Goal: Task Accomplishment & Management: Manage account settings

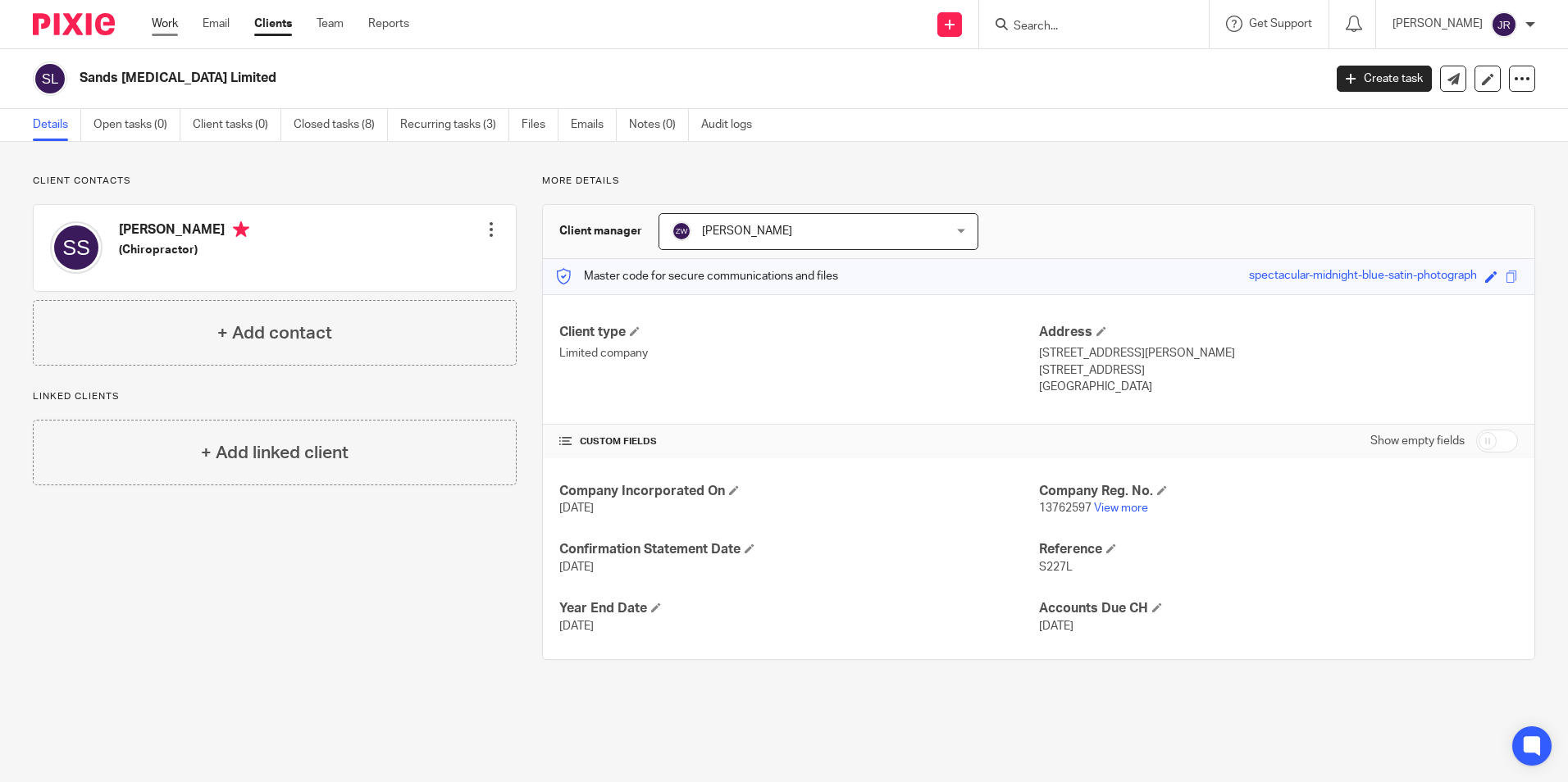
click at [164, 19] on link "Work" at bounding box center [165, 24] width 26 height 17
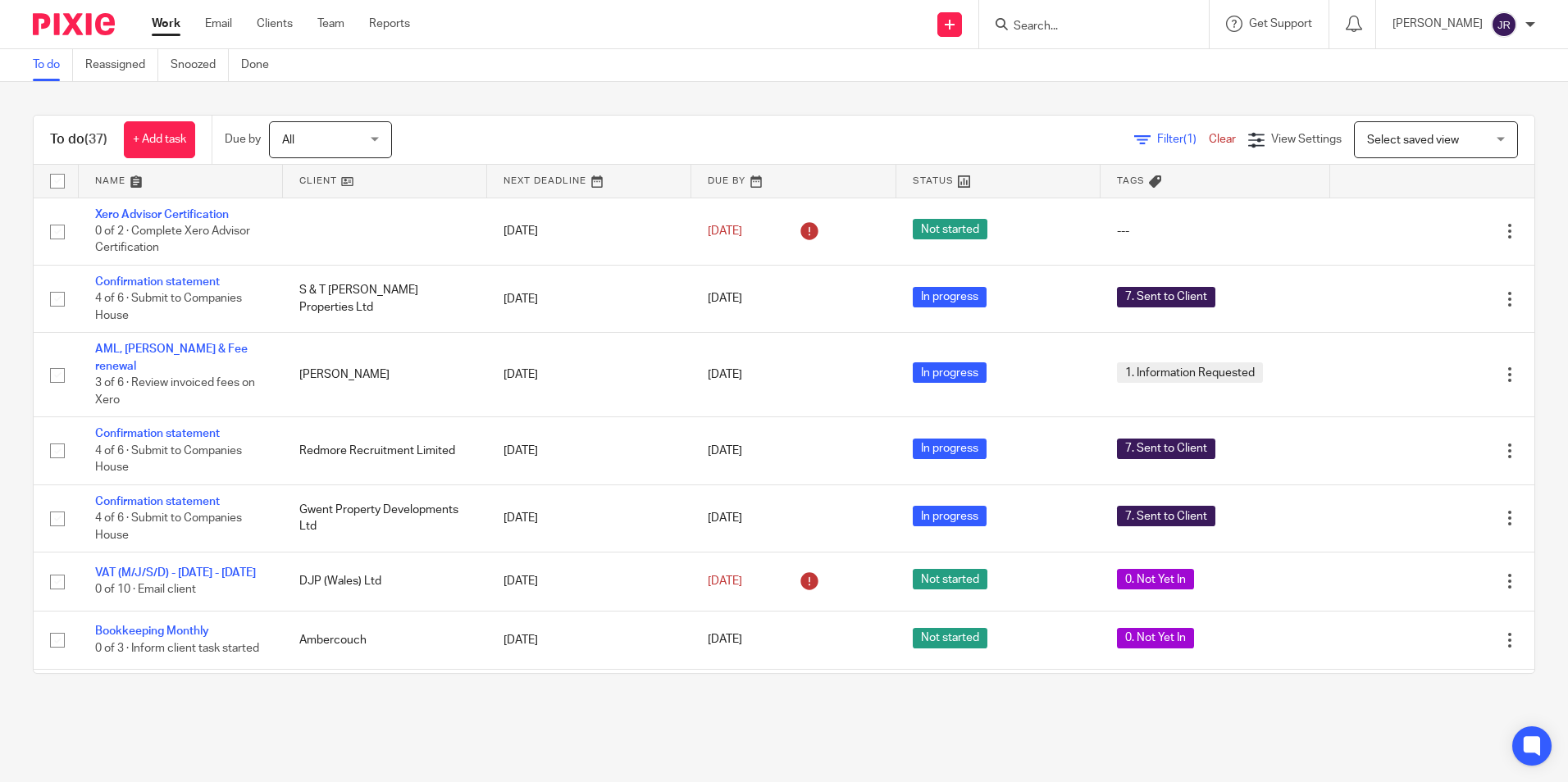
click at [1043, 26] on input "Search" at bounding box center [1086, 27] width 148 height 15
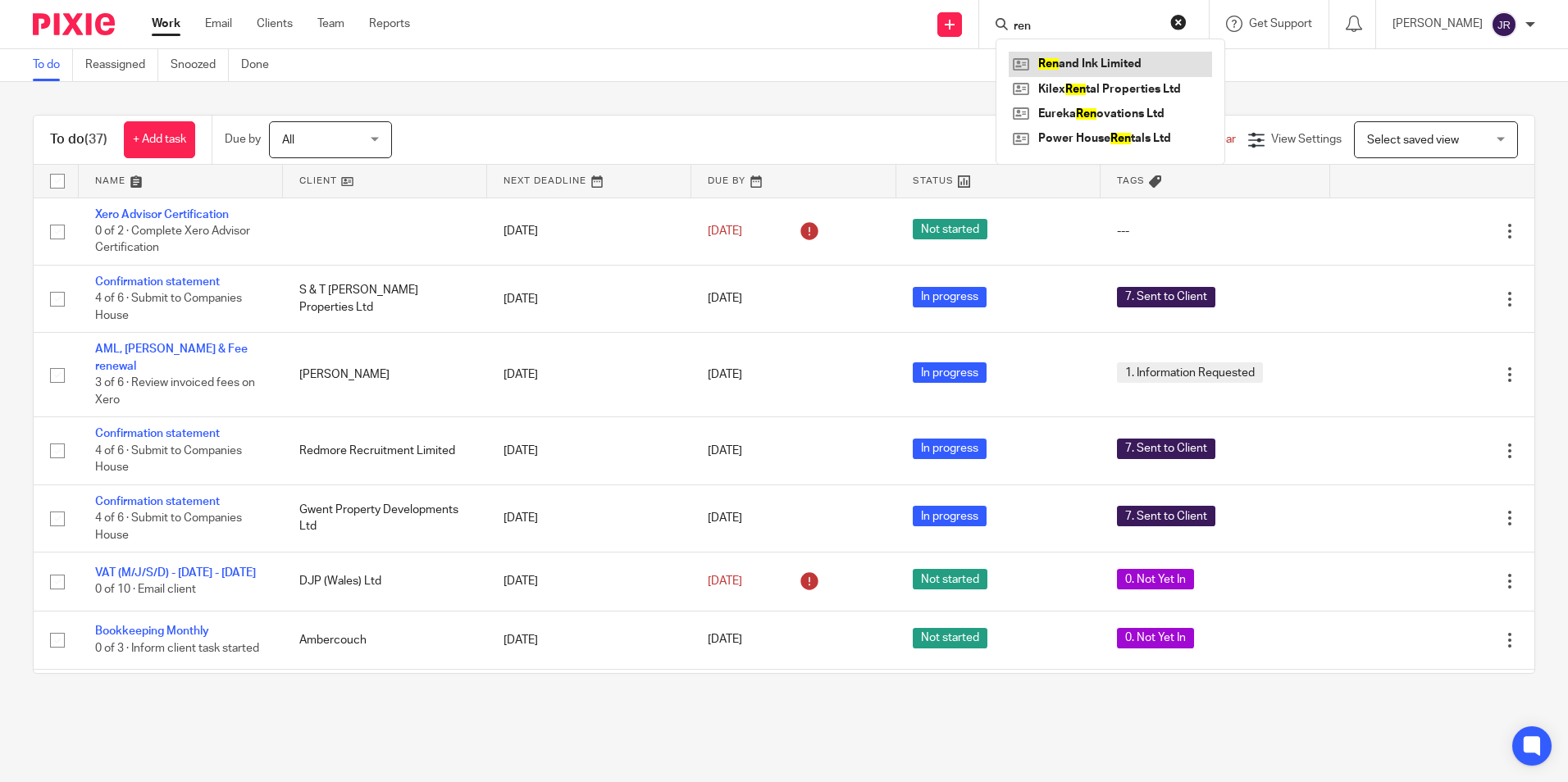
type input "ren"
click at [1086, 59] on link at bounding box center [1110, 64] width 203 height 25
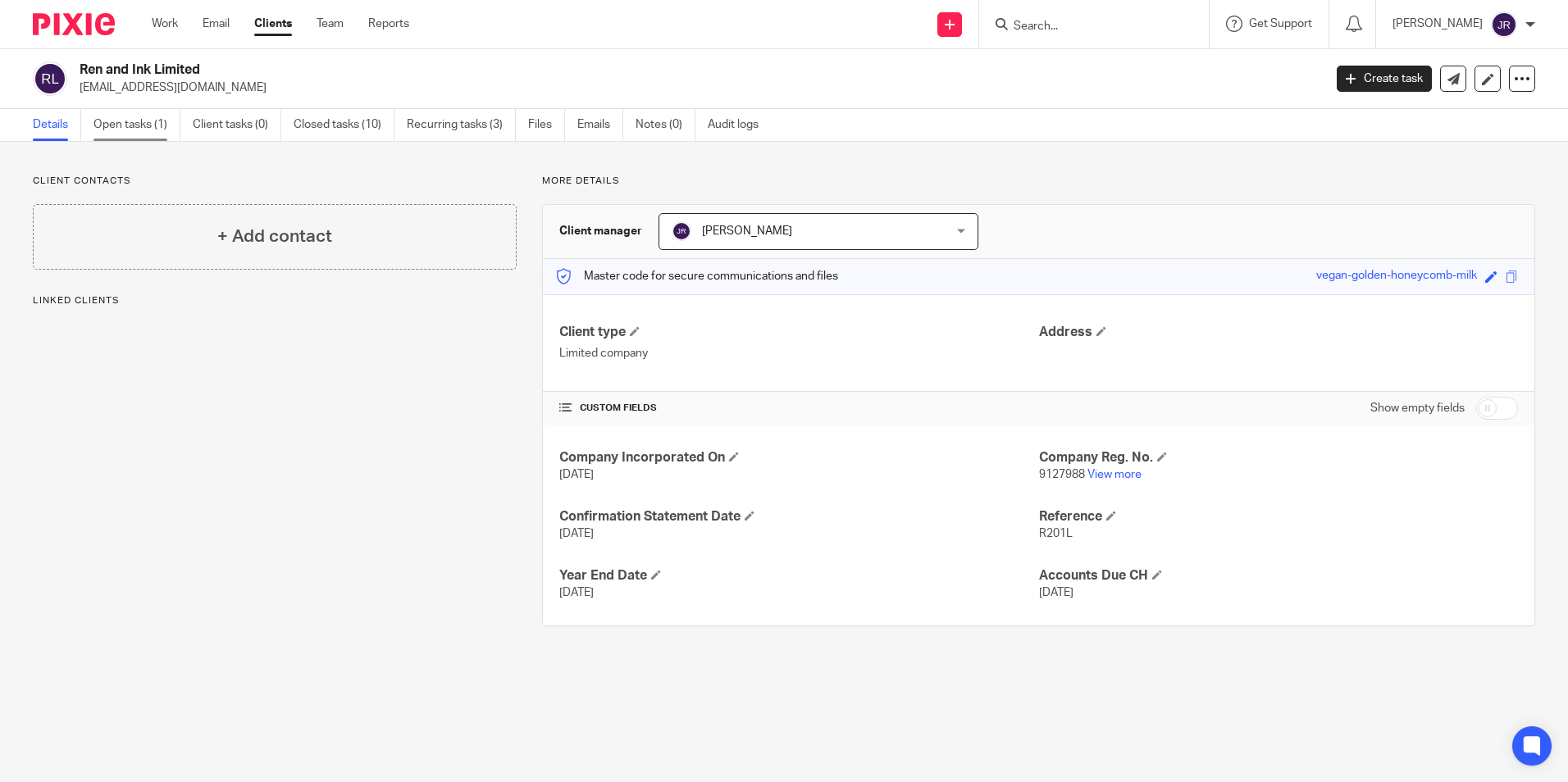
click at [135, 129] on link "Open tasks (1)" at bounding box center [136, 125] width 87 height 32
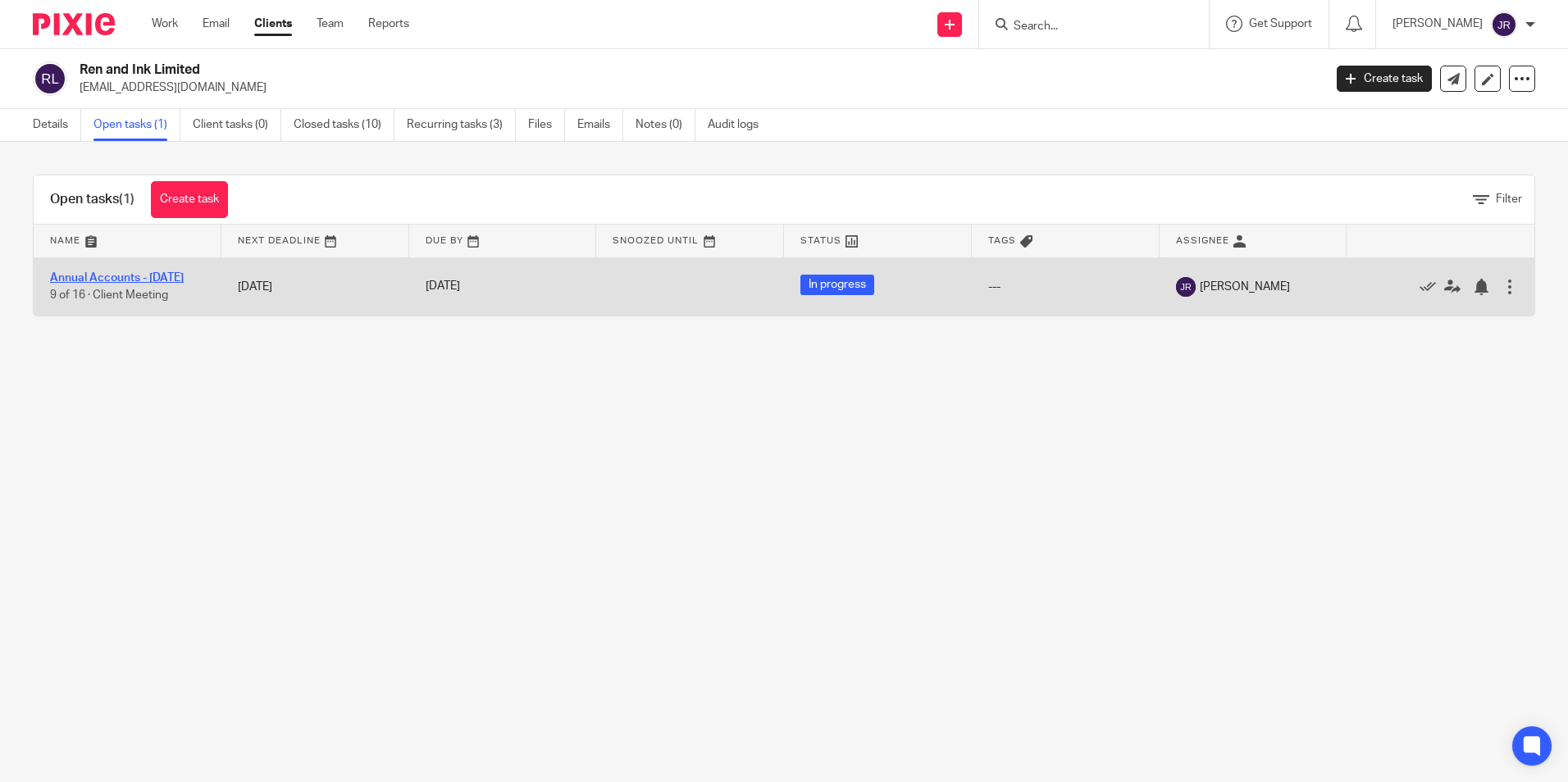
click at [99, 277] on link "Annual Accounts - July 2025" at bounding box center [117, 278] width 134 height 12
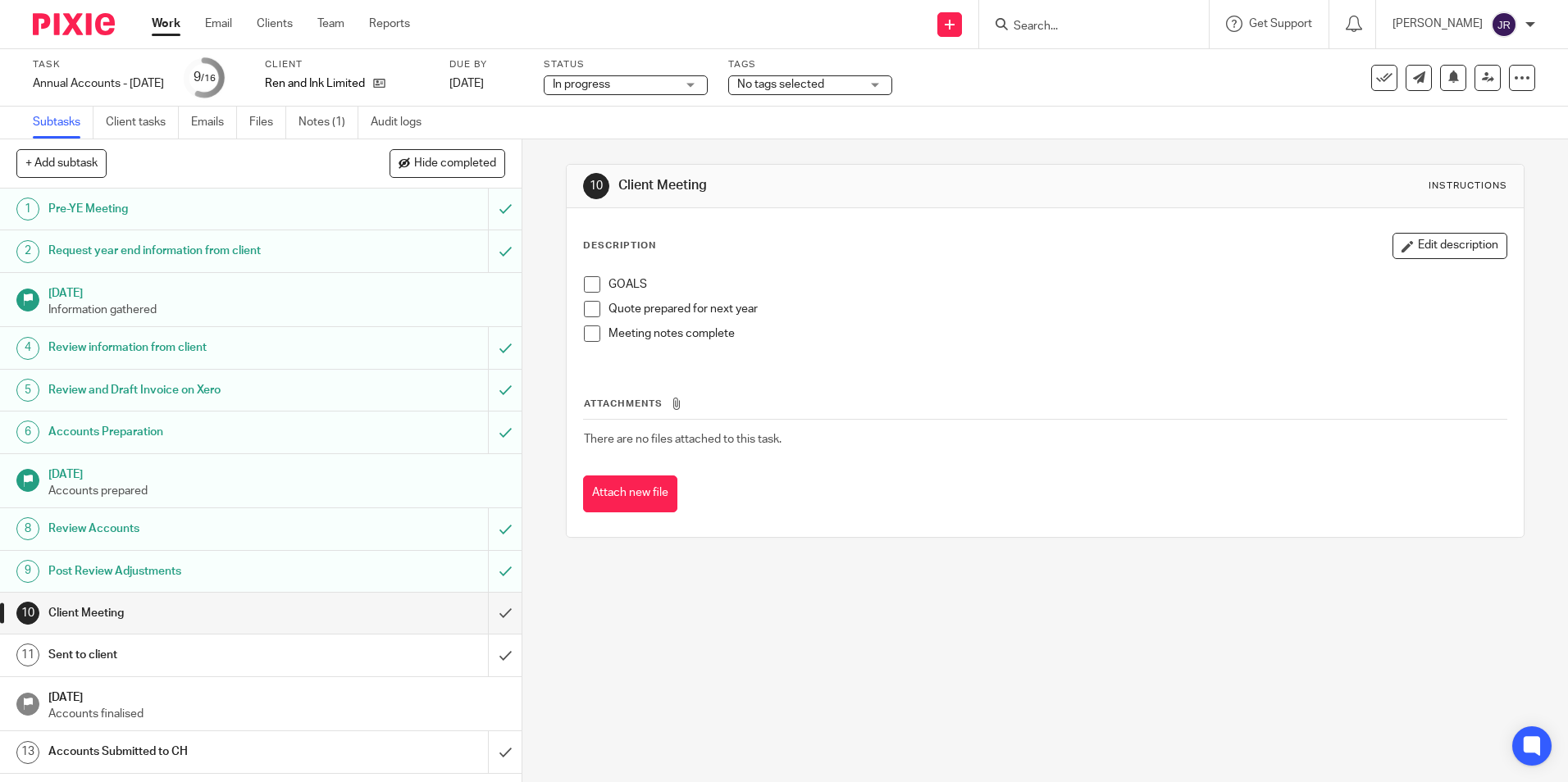
click at [892, 87] on div "No tags selected" at bounding box center [810, 85] width 164 height 20
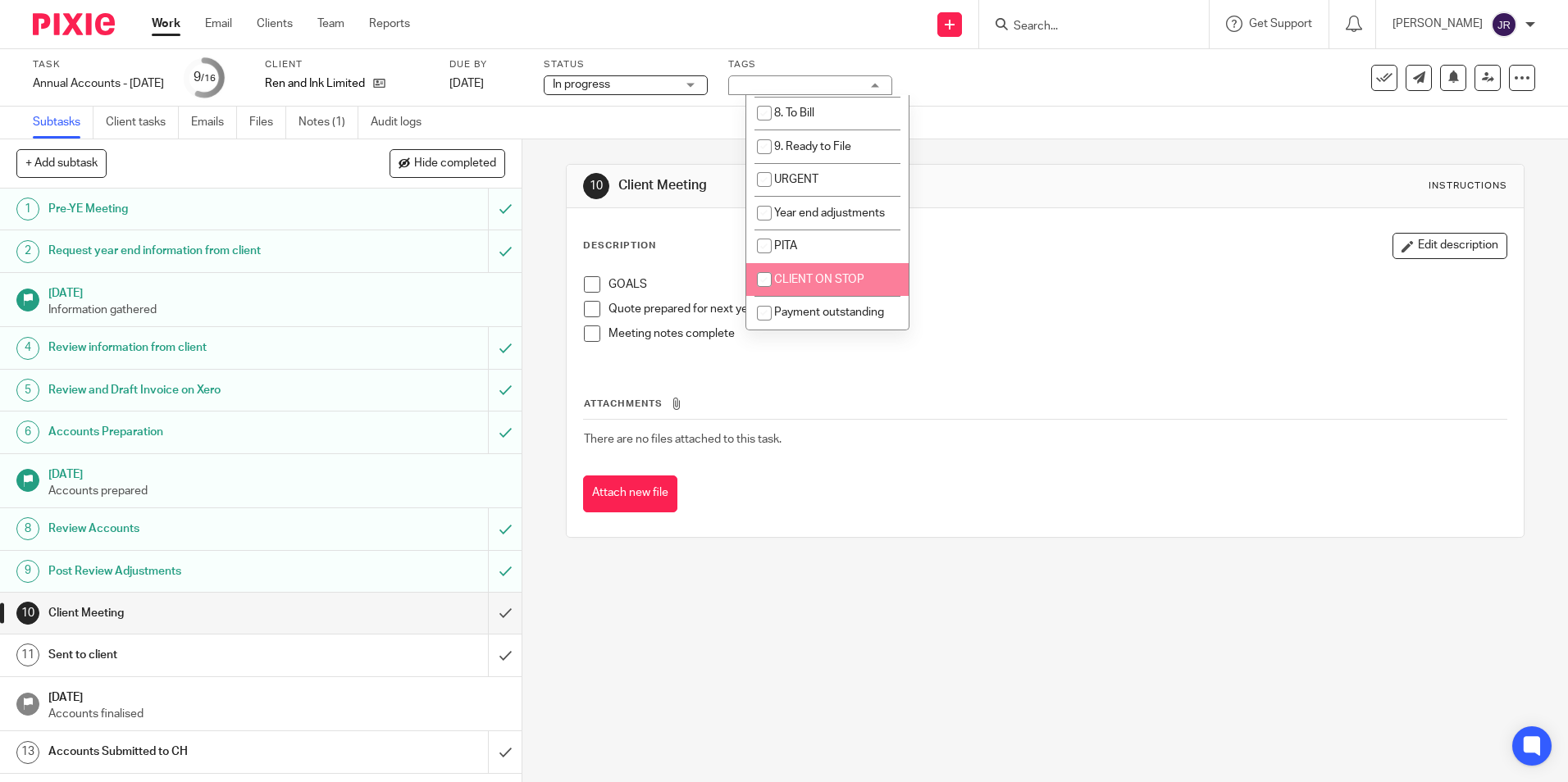
scroll to position [199, 0]
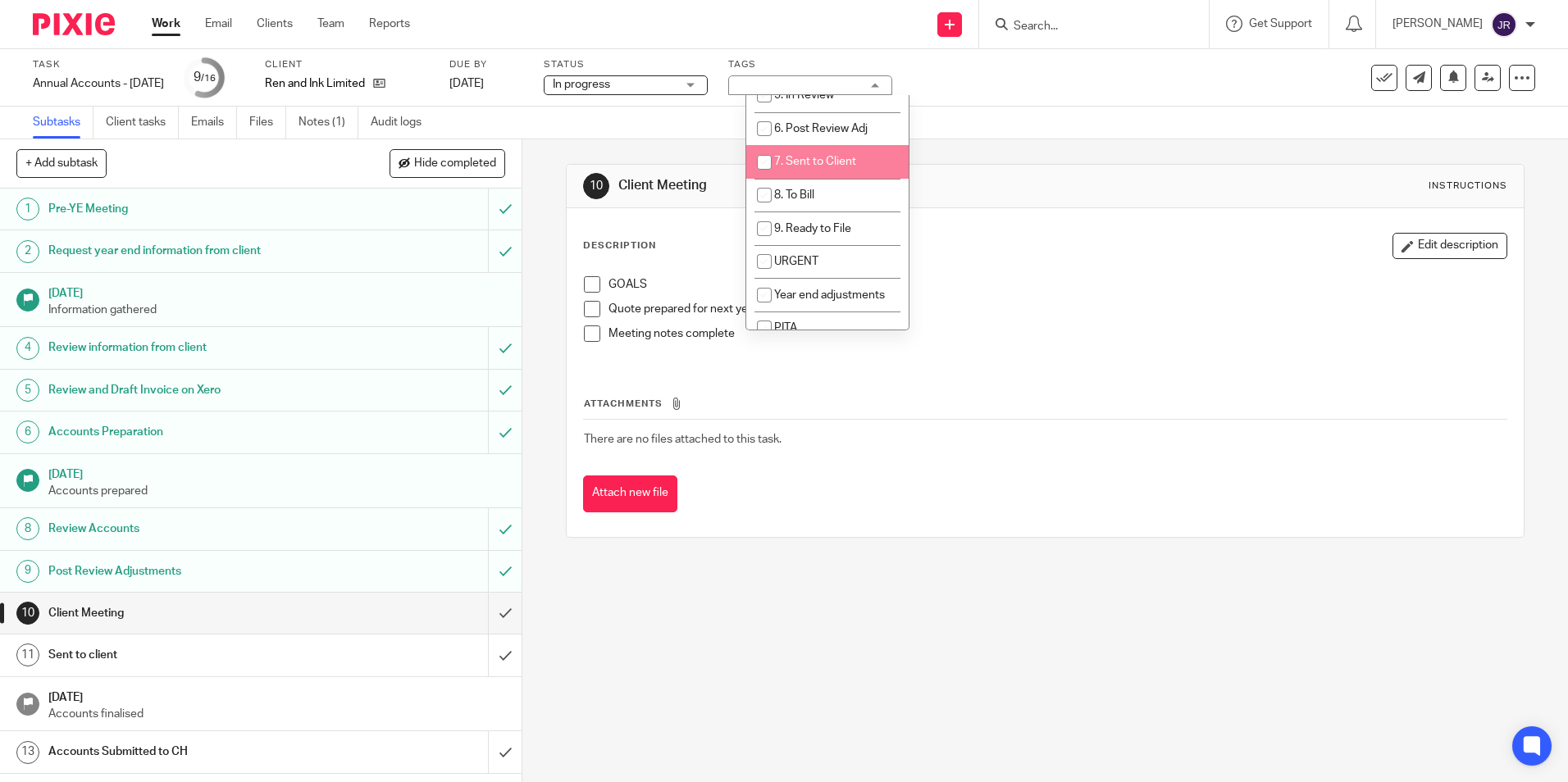
click at [829, 163] on span "7. Sent to Client" at bounding box center [815, 162] width 82 height 12
checkbox input "true"
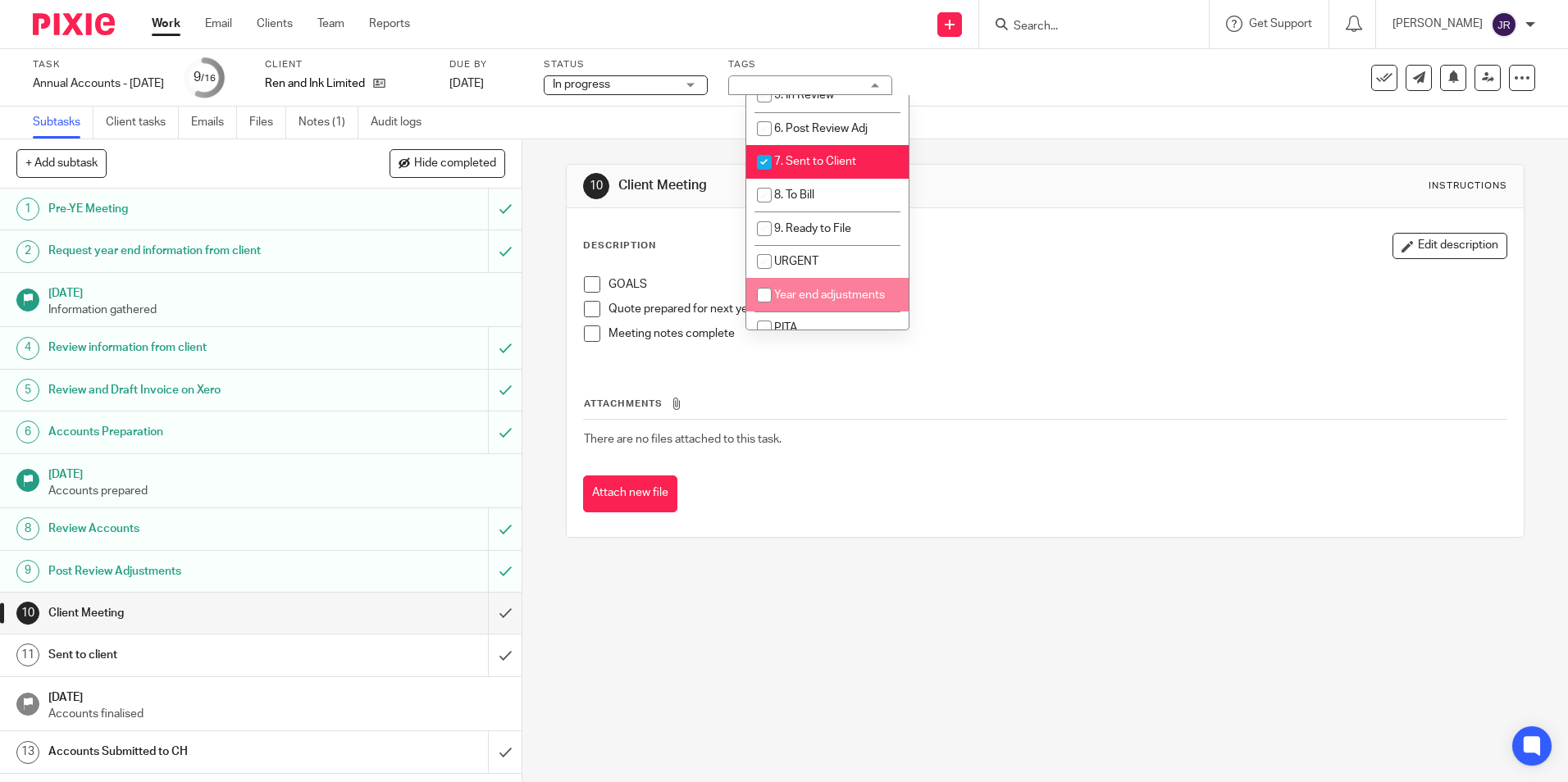
click at [829, 470] on div "Attachments There are no files attached to this task. Attach new file" at bounding box center [1045, 438] width 924 height 149
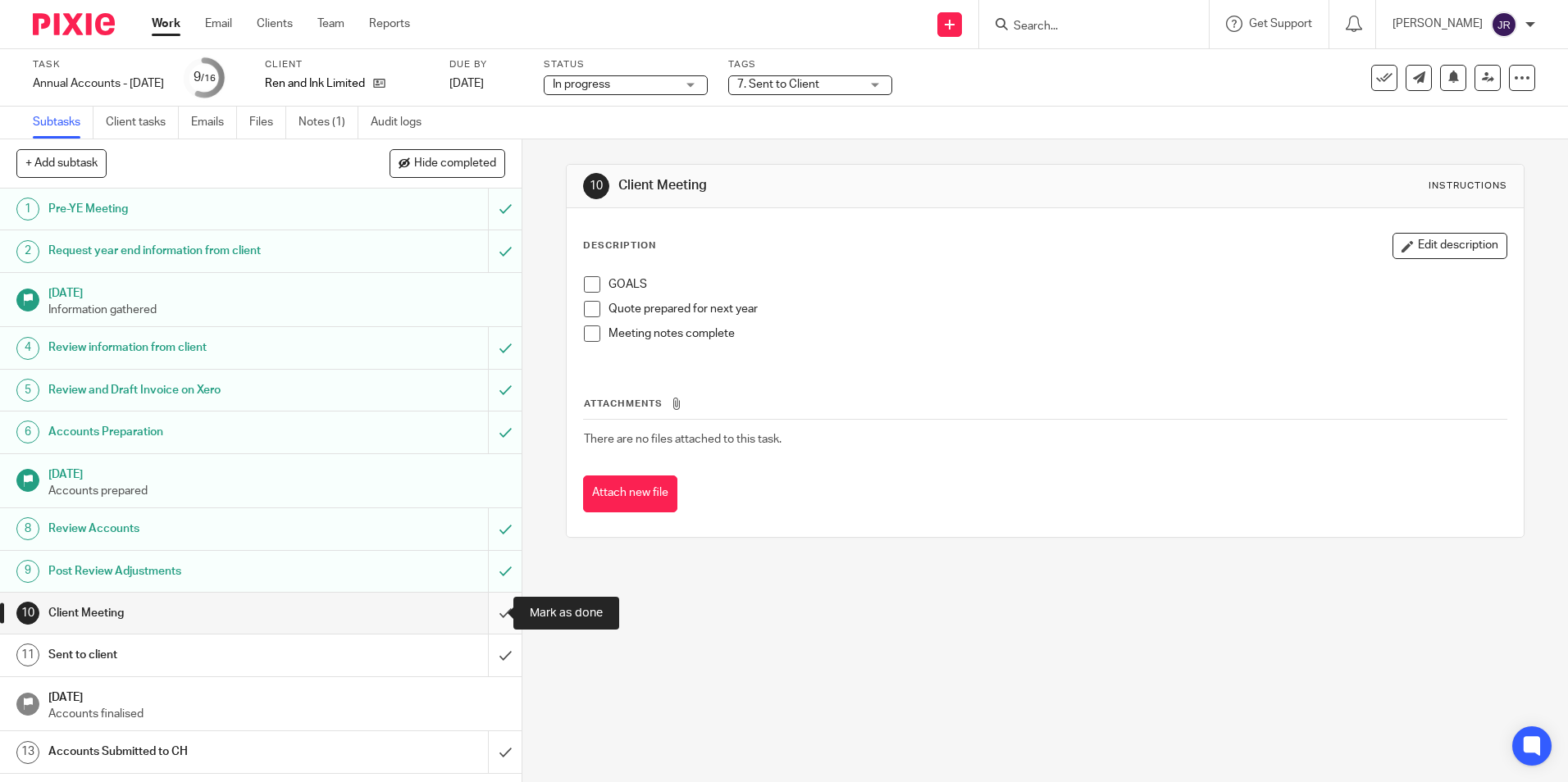
click at [490, 600] on input "submit" at bounding box center [260, 614] width 521 height 41
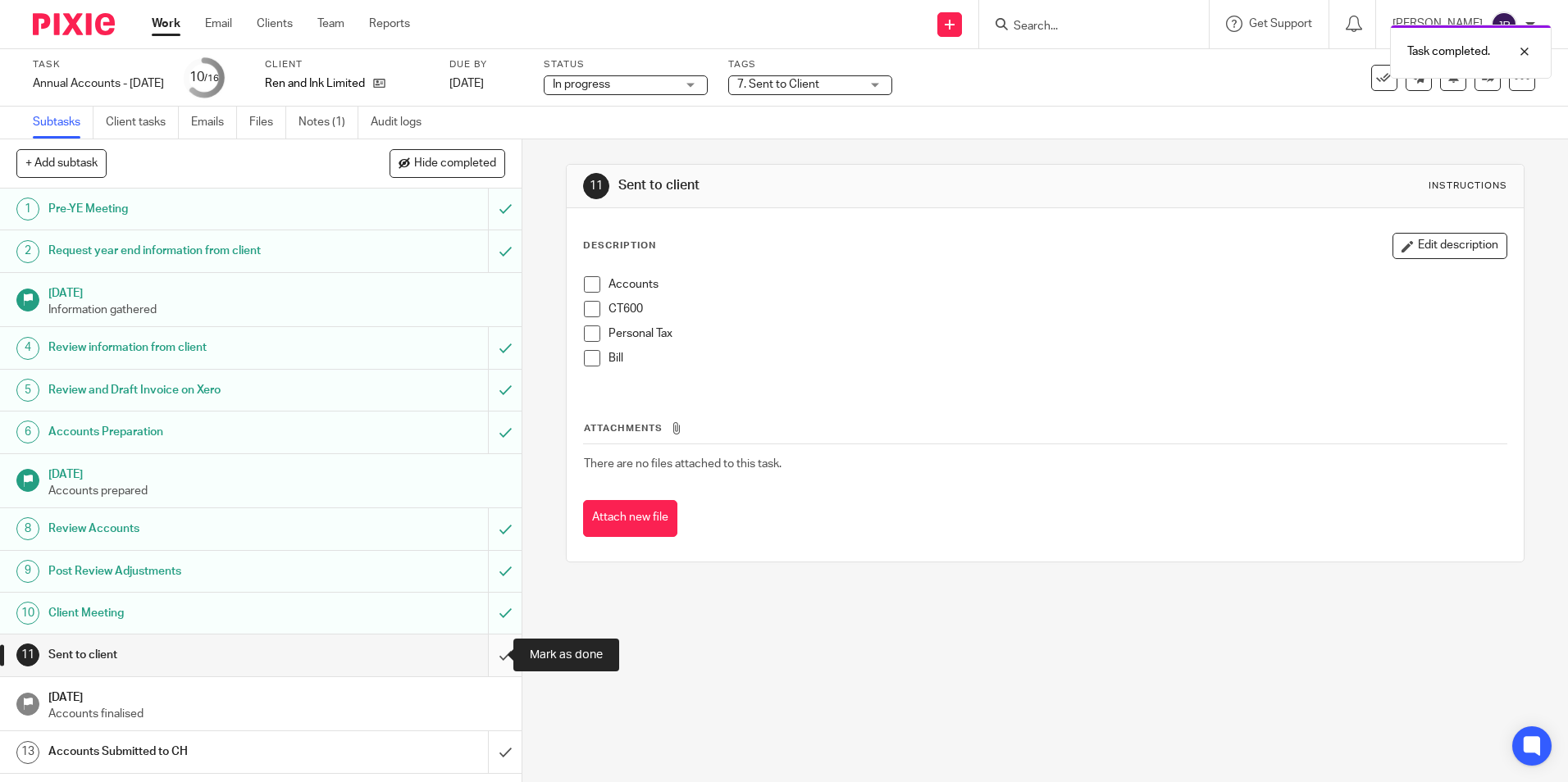
click at [491, 651] on input "submit" at bounding box center [260, 655] width 521 height 41
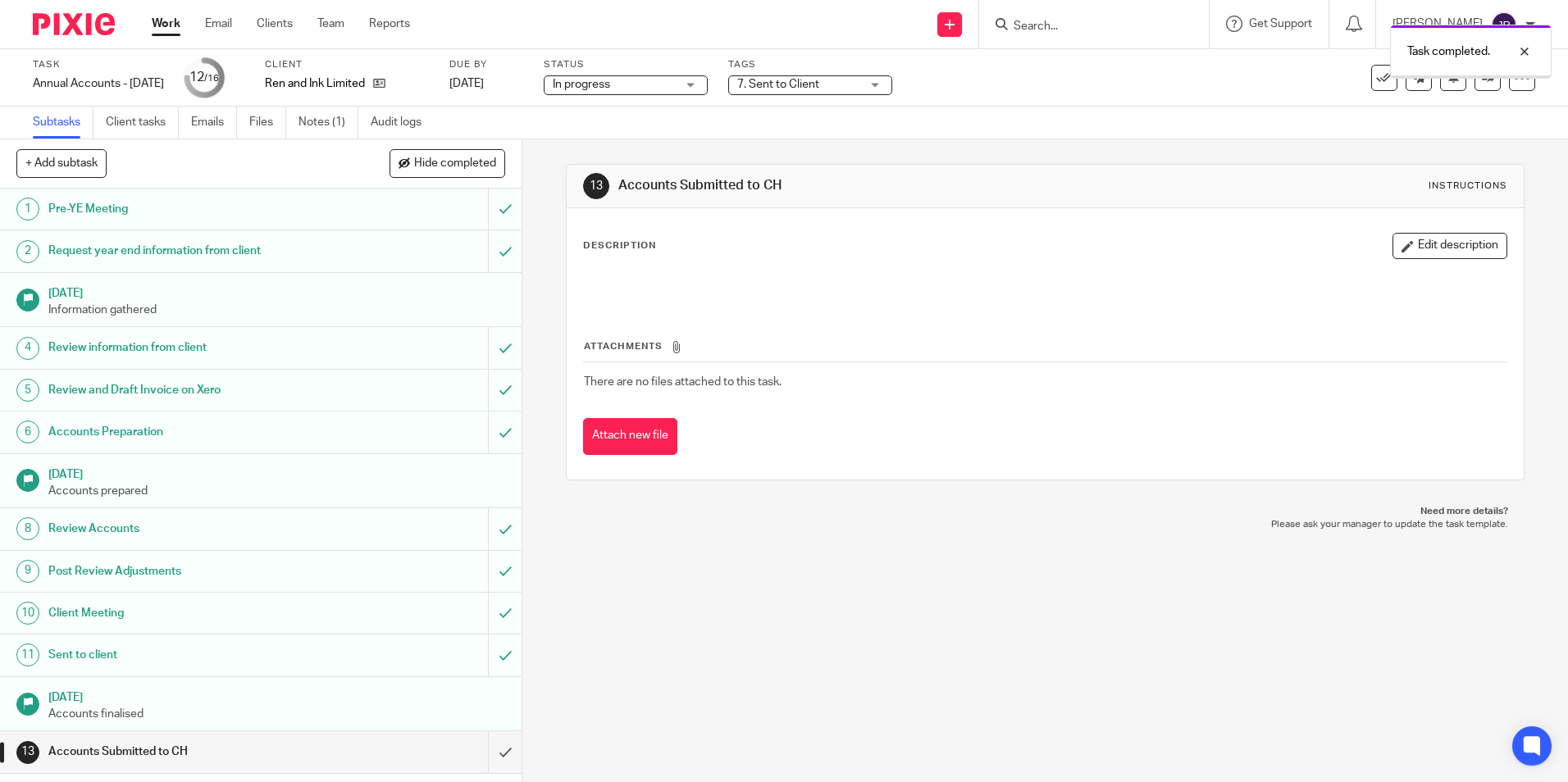
scroll to position [130, 0]
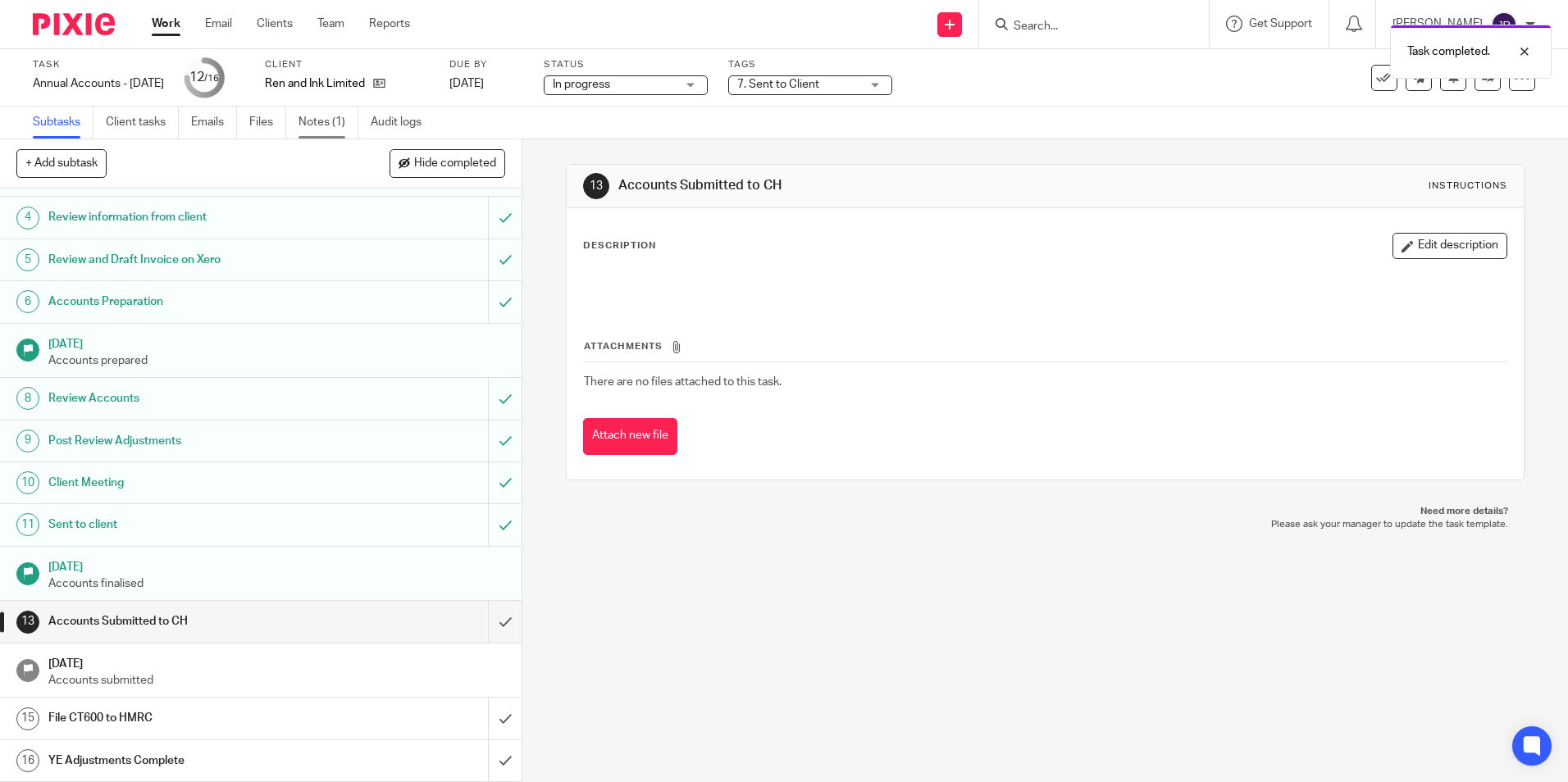
click at [321, 122] on link "Notes (1)" at bounding box center [328, 122] width 59 height 32
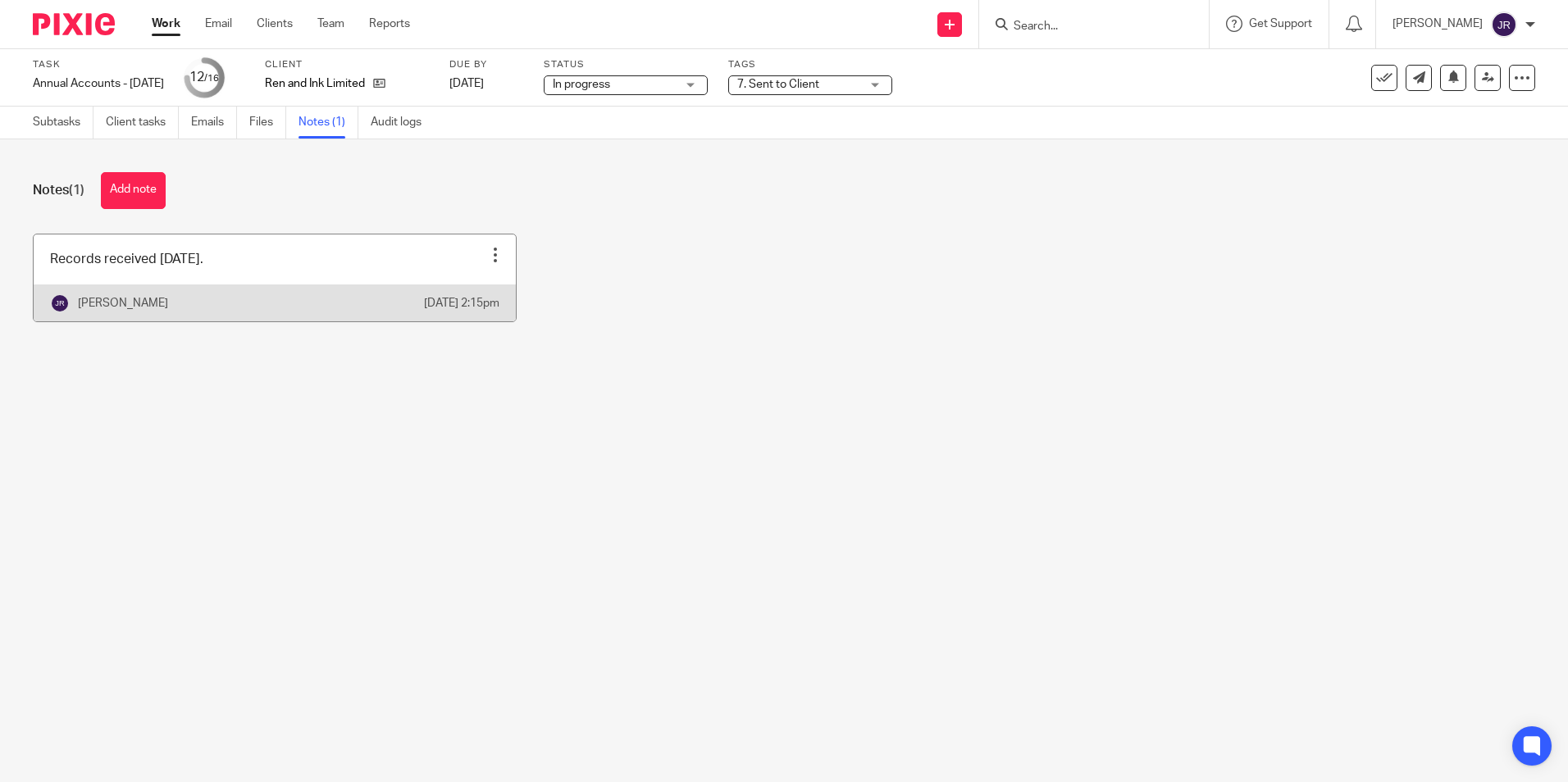
click at [260, 284] on link at bounding box center [275, 277] width 482 height 87
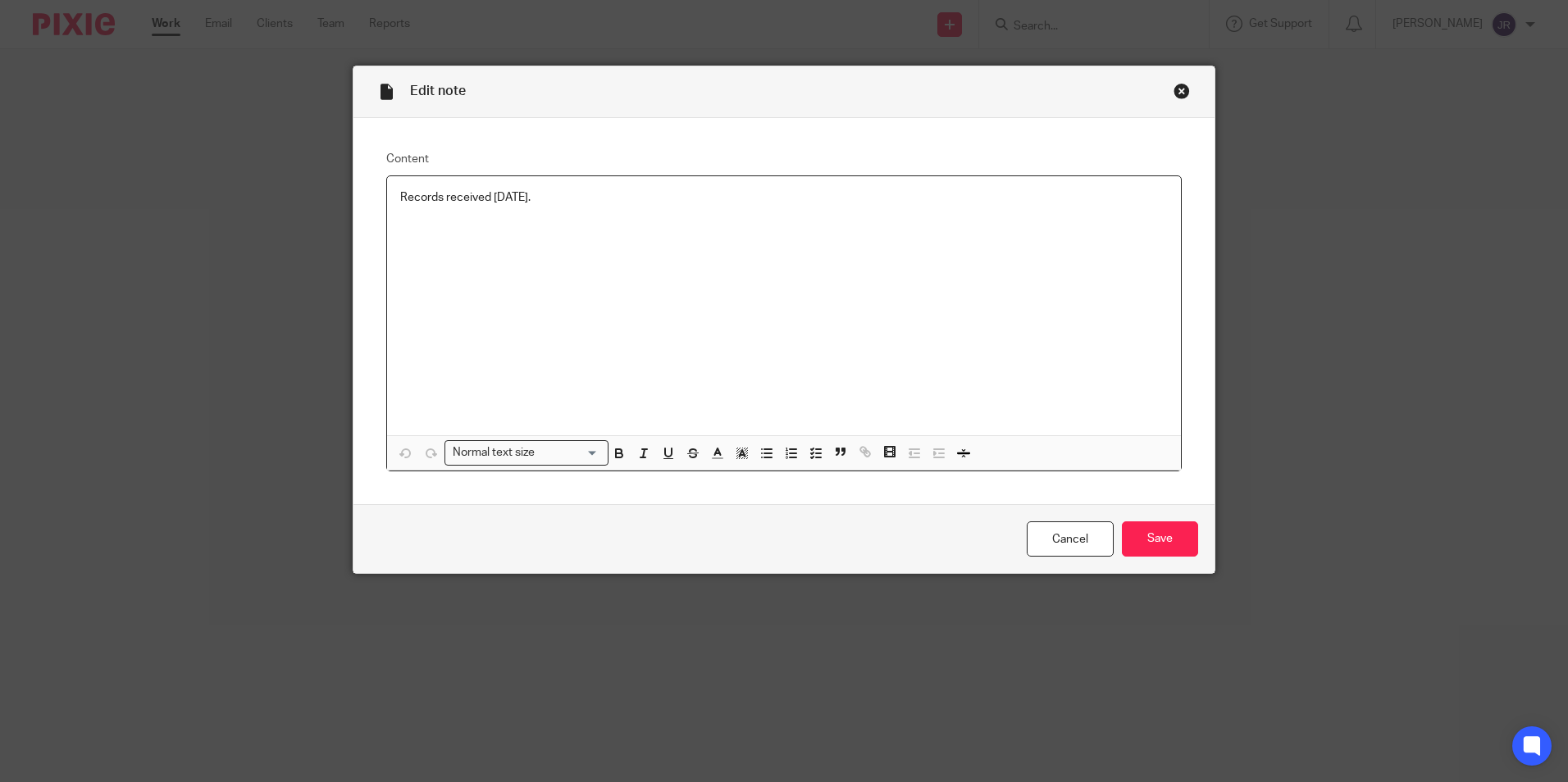
click at [541, 191] on p "Records received 23/09/25." at bounding box center [783, 197] width 767 height 17
click at [1176, 547] on input "Save" at bounding box center [1160, 538] width 76 height 36
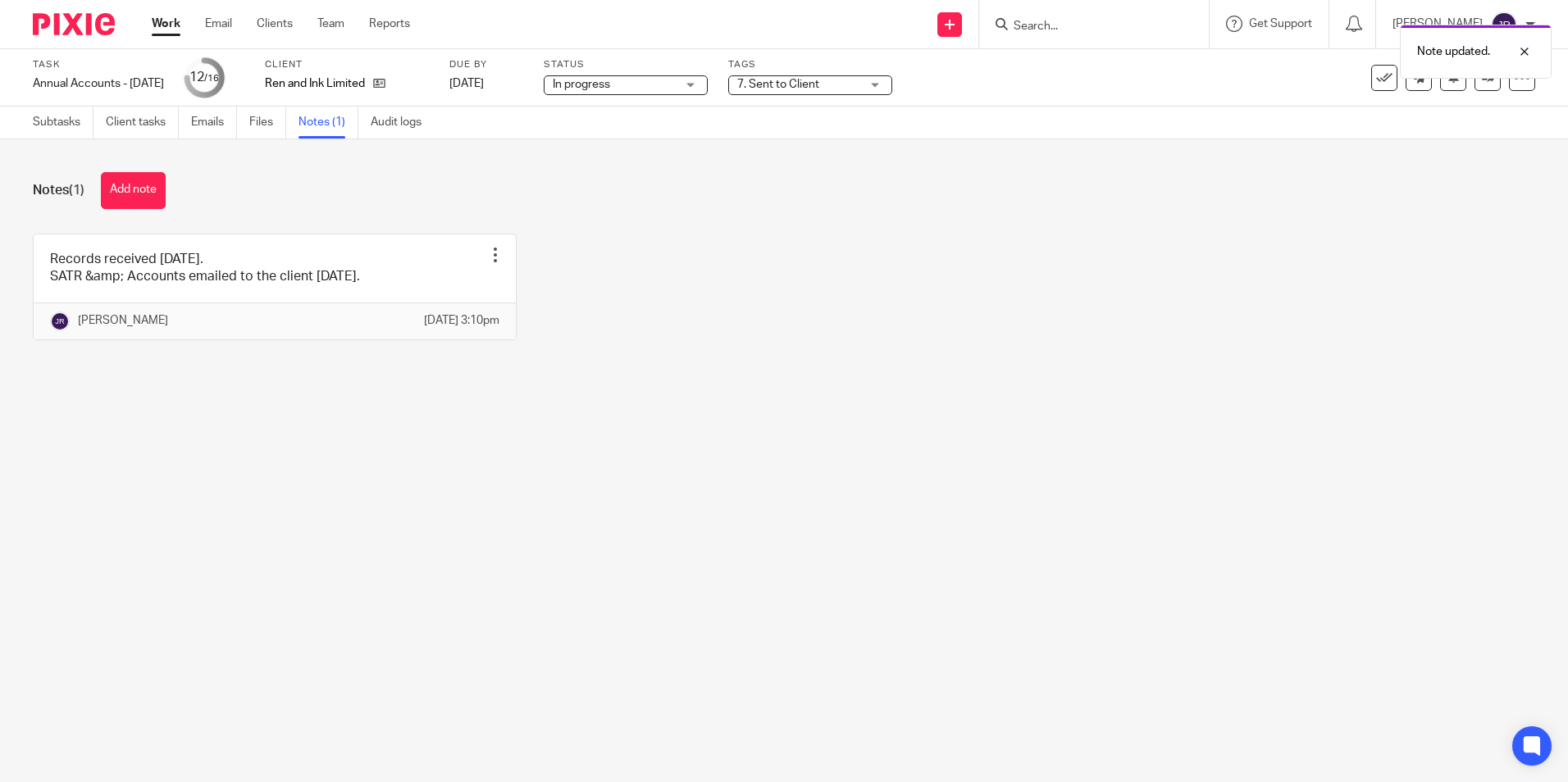
click at [177, 27] on link "Work" at bounding box center [166, 24] width 29 height 17
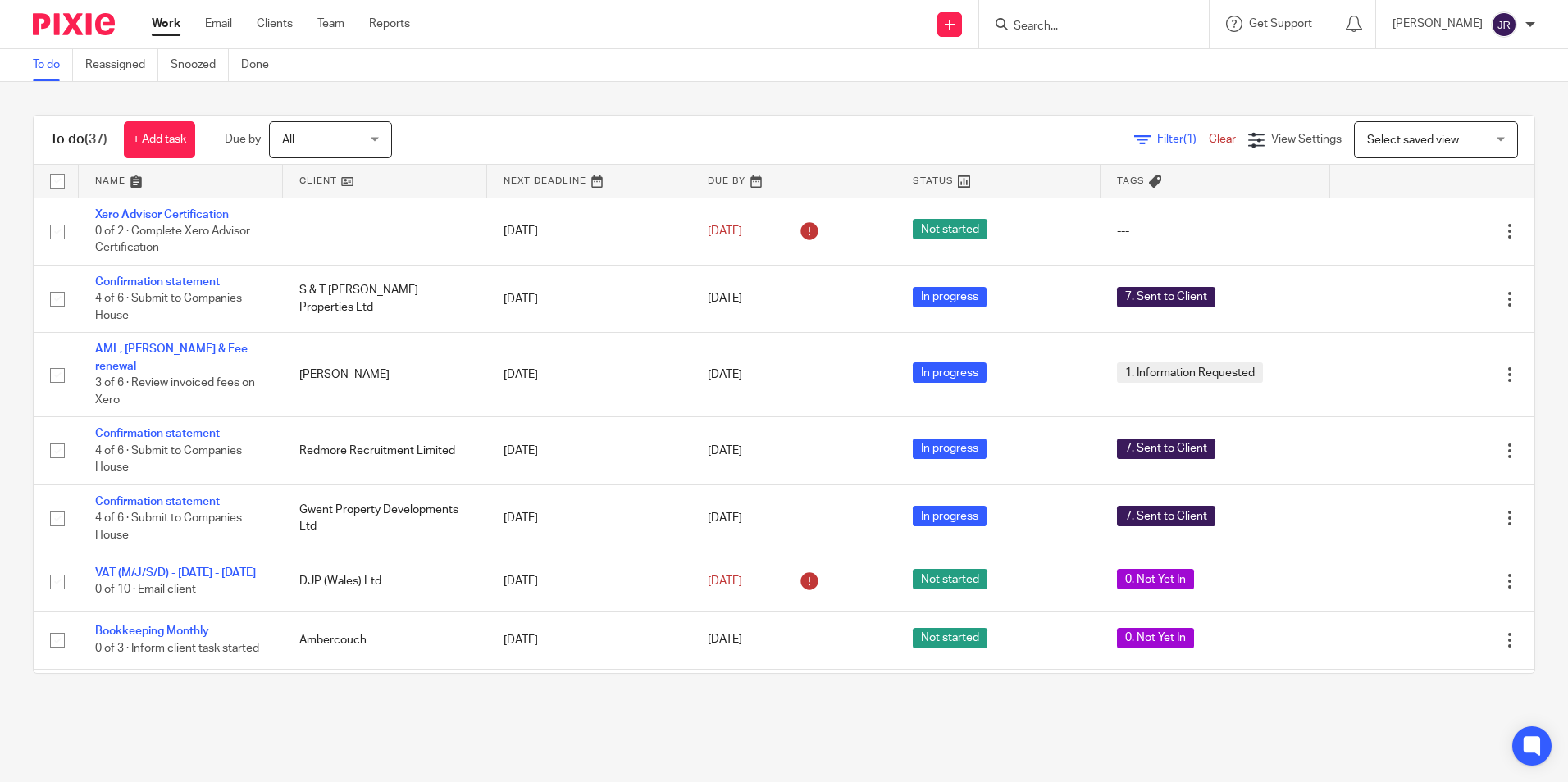
click at [1071, 29] on input "Search" at bounding box center [1086, 27] width 148 height 15
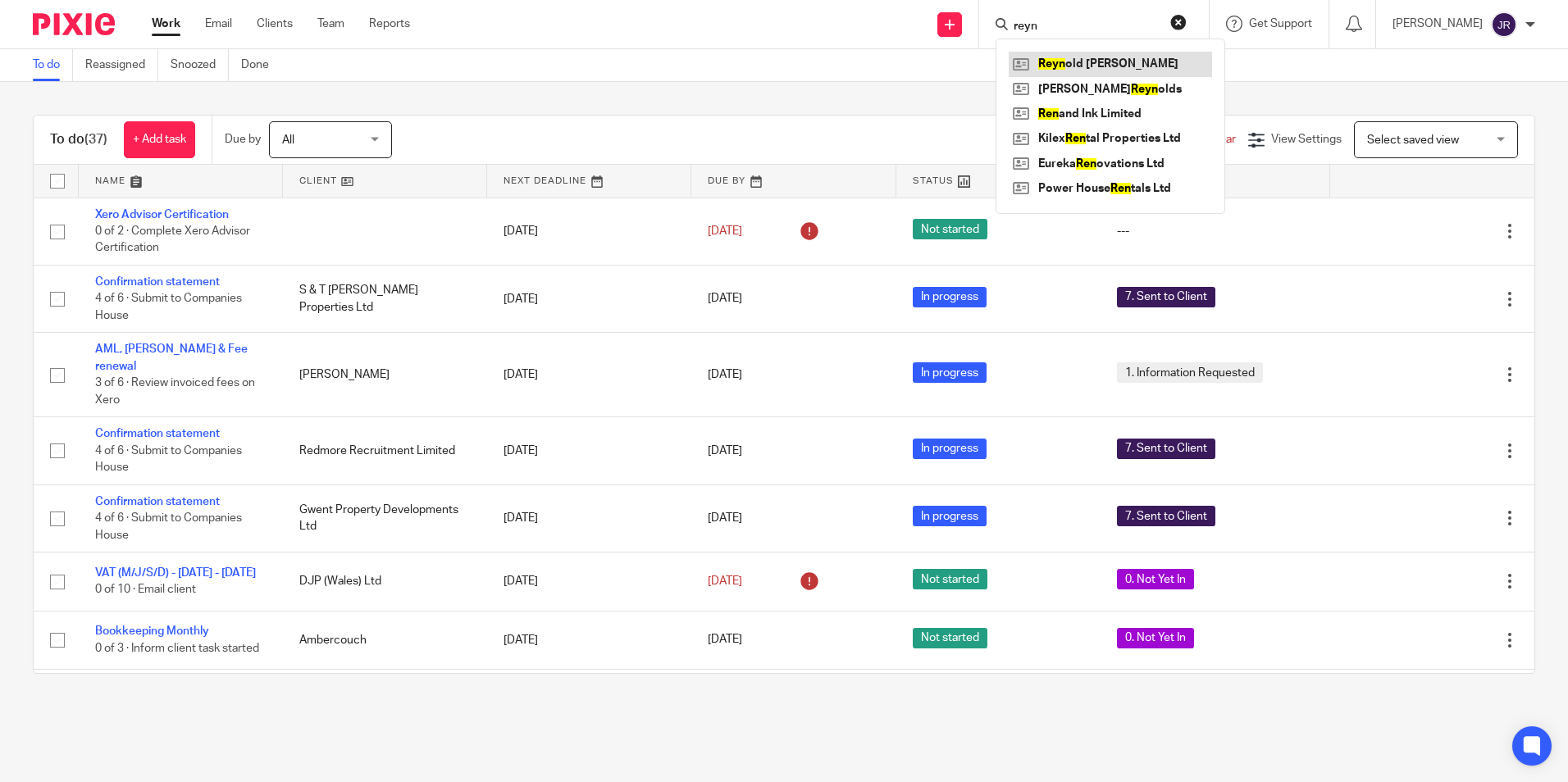
type input "reyn"
click at [1096, 67] on link at bounding box center [1110, 64] width 203 height 25
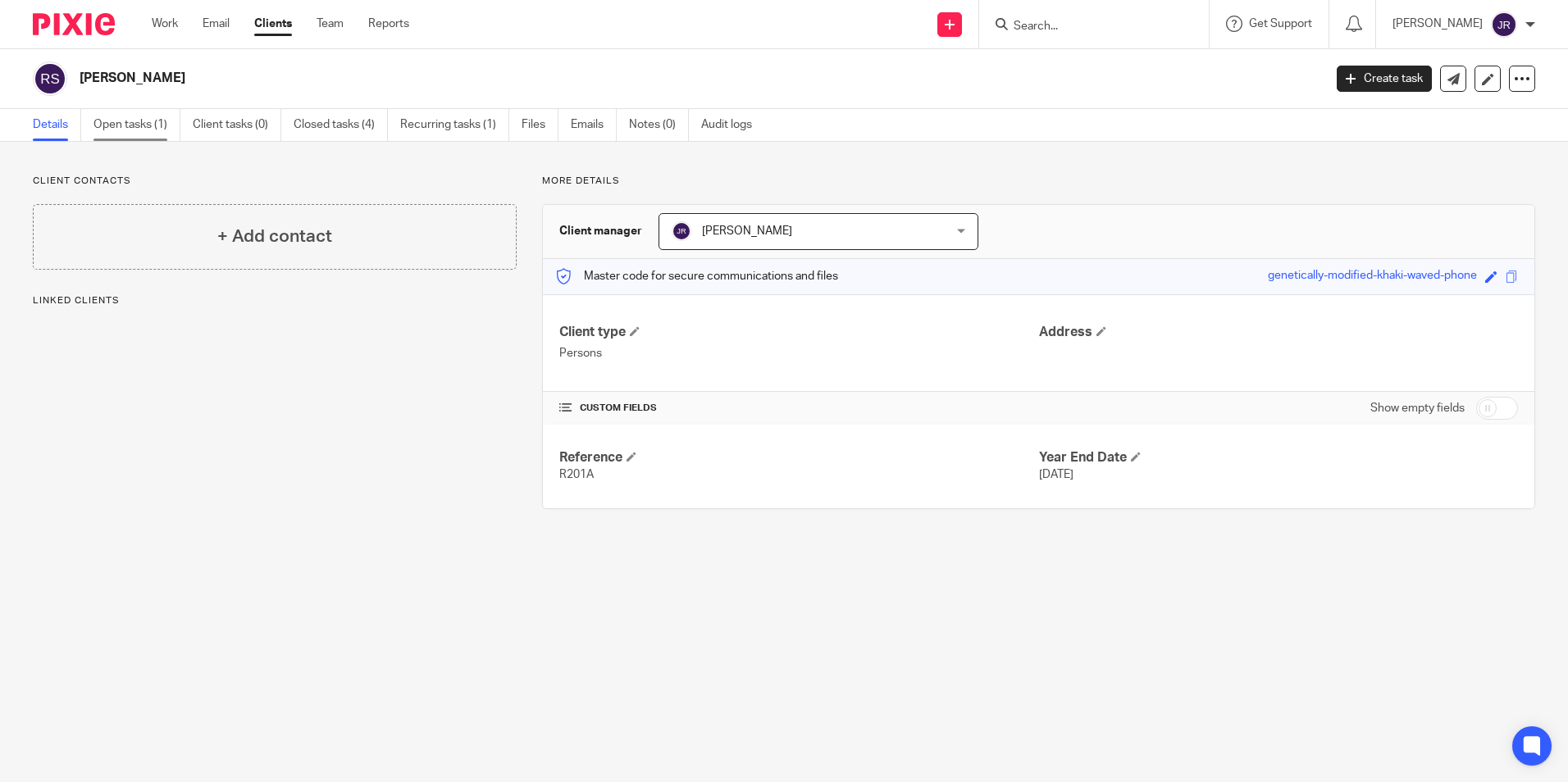
click at [160, 126] on link "Open tasks (1)" at bounding box center [136, 125] width 87 height 32
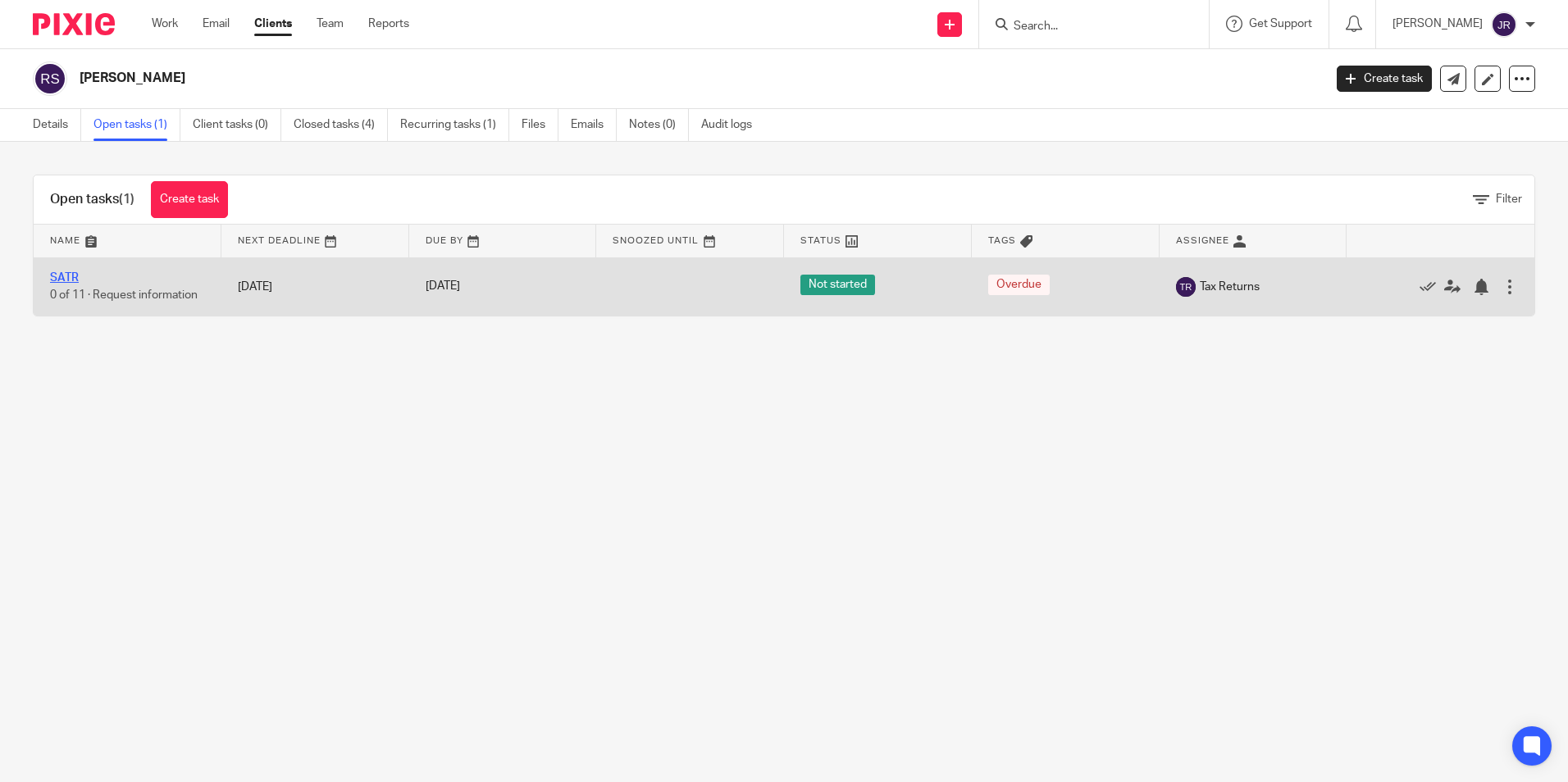
click at [74, 280] on link "SATR" at bounding box center [64, 278] width 29 height 12
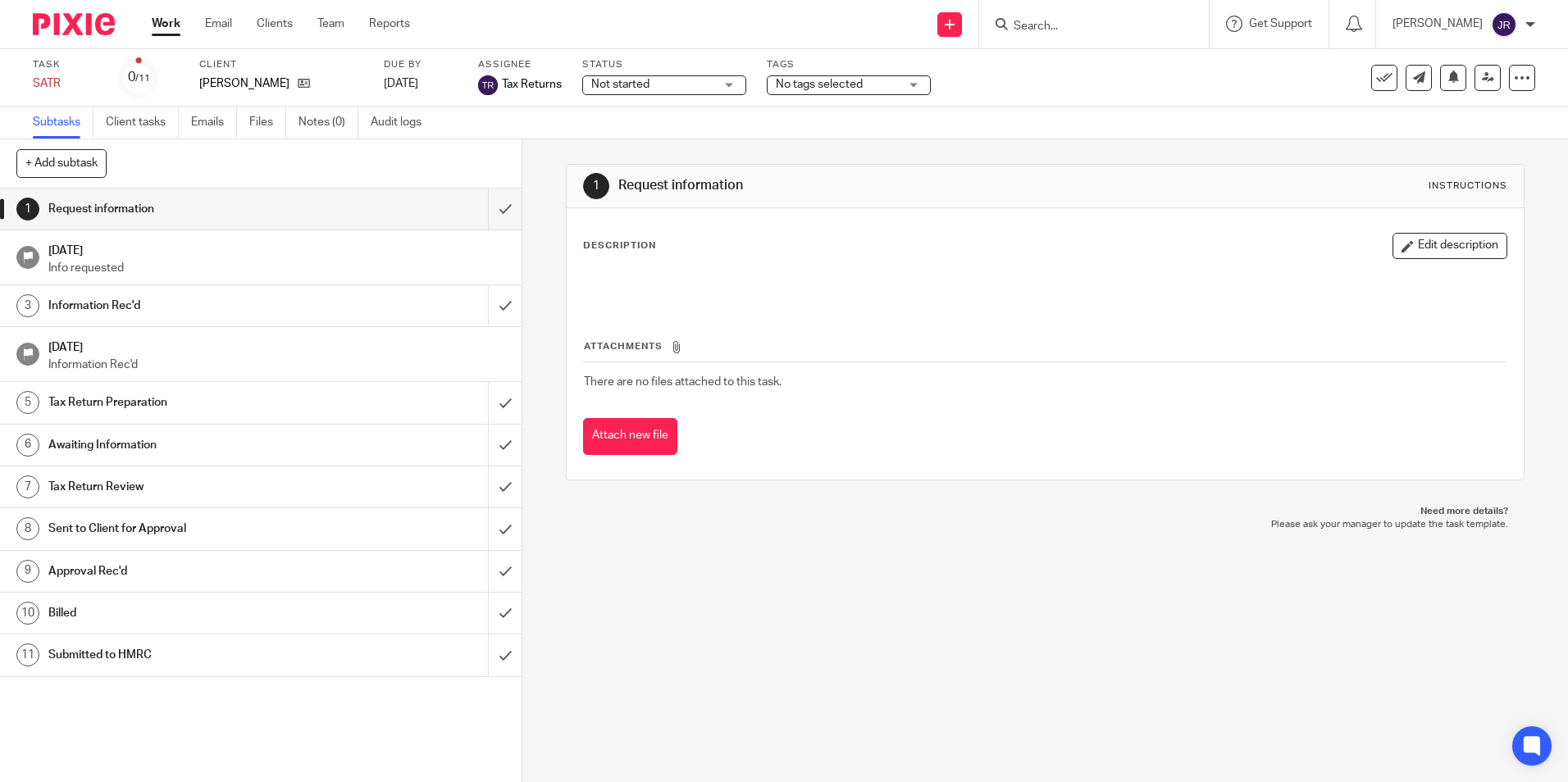
click at [731, 89] on div "Not started Not started" at bounding box center [664, 85] width 164 height 20
click at [677, 150] on li "In progress" at bounding box center [664, 145] width 163 height 34
click at [909, 86] on div "No tags selected" at bounding box center [848, 85] width 164 height 20
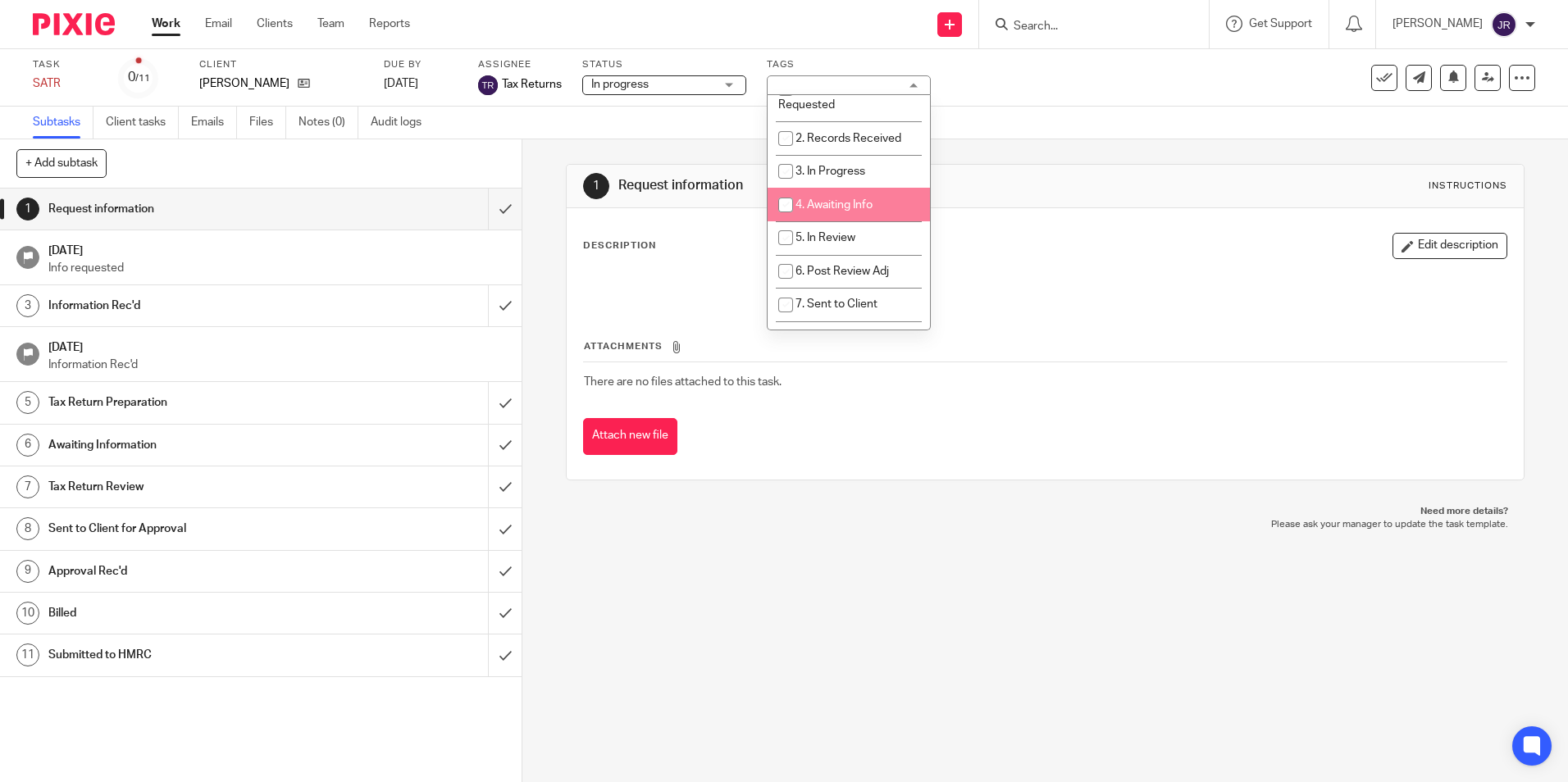
scroll to position [82, 0]
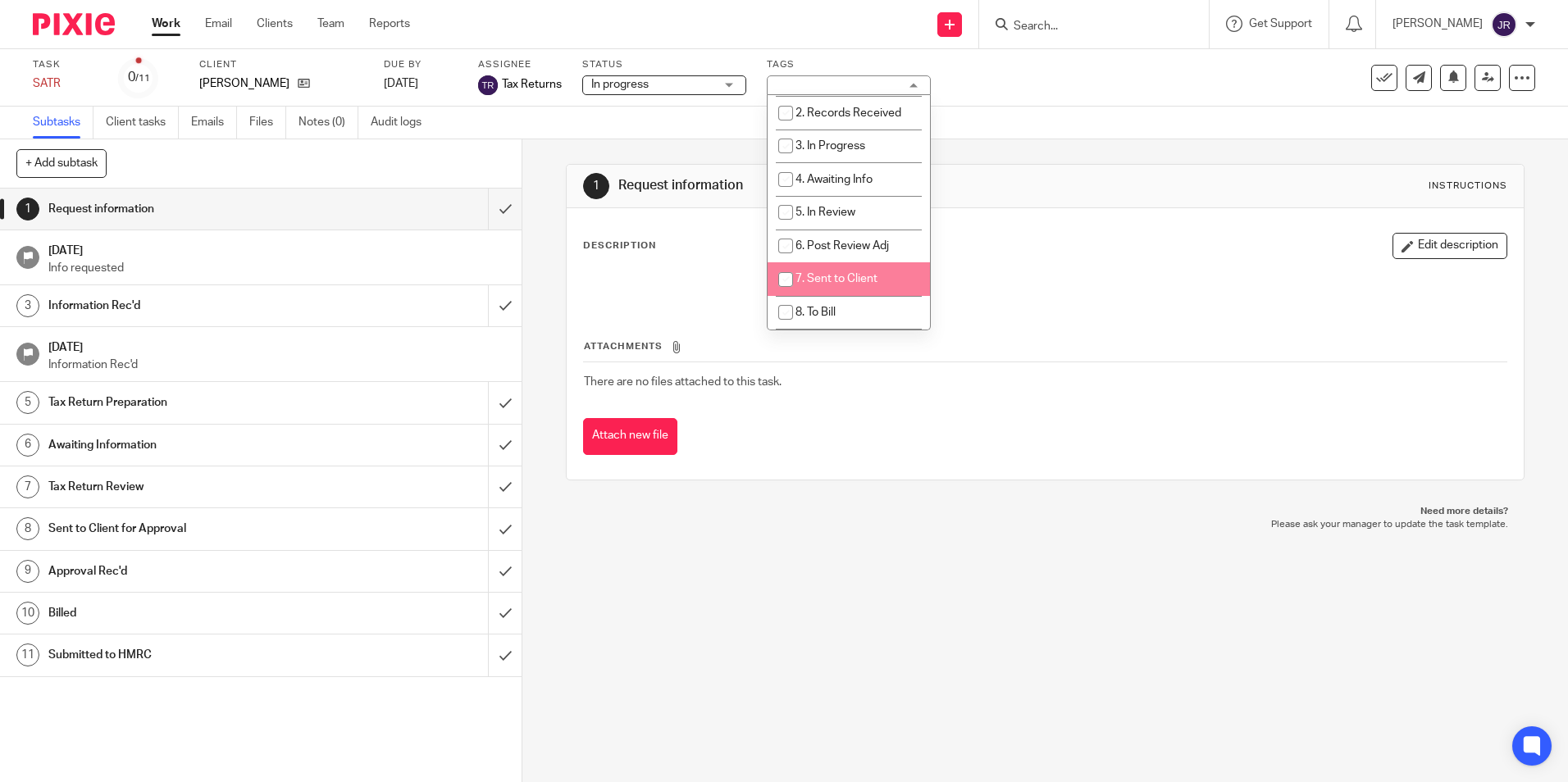
click at [876, 271] on li "7. Sent to Client" at bounding box center [848, 279] width 163 height 34
checkbox input "true"
click at [852, 569] on div "1 Request information Instructions Description Edit description Attachments The…" at bounding box center [1045, 461] width 1046 height 642
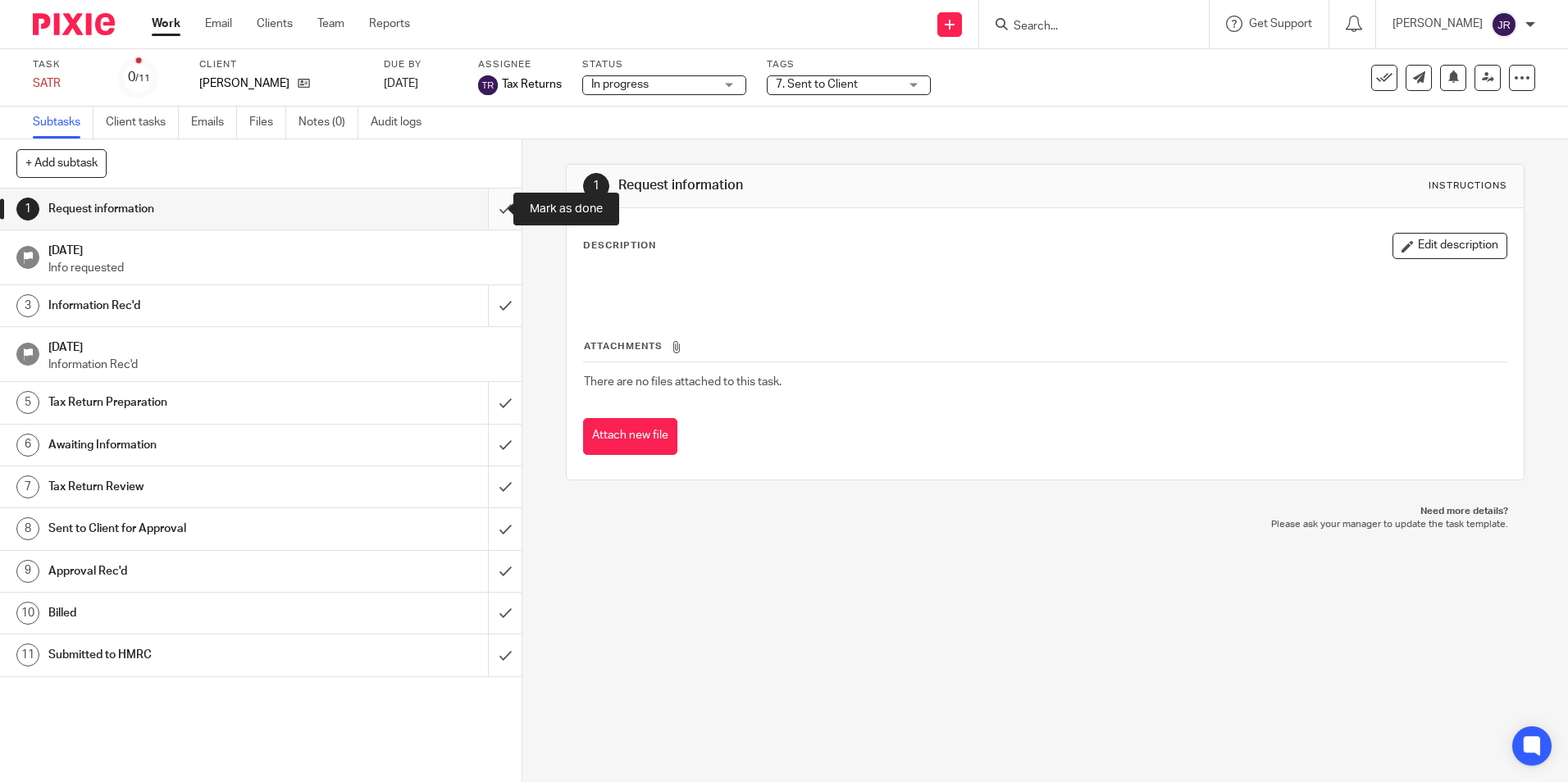
click at [496, 202] on input "submit" at bounding box center [260, 209] width 521 height 41
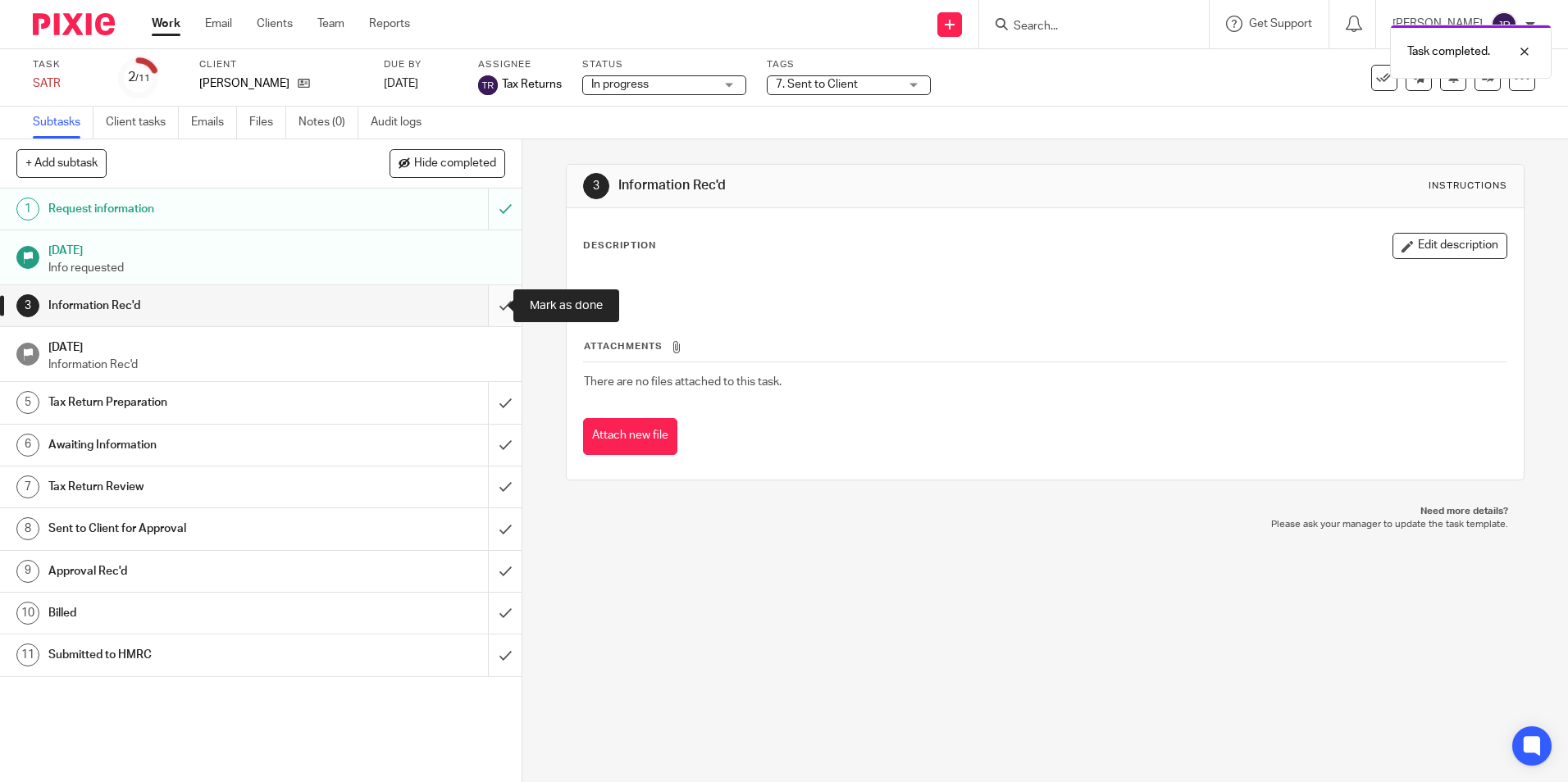
click at [492, 296] on input "submit" at bounding box center [260, 306] width 521 height 41
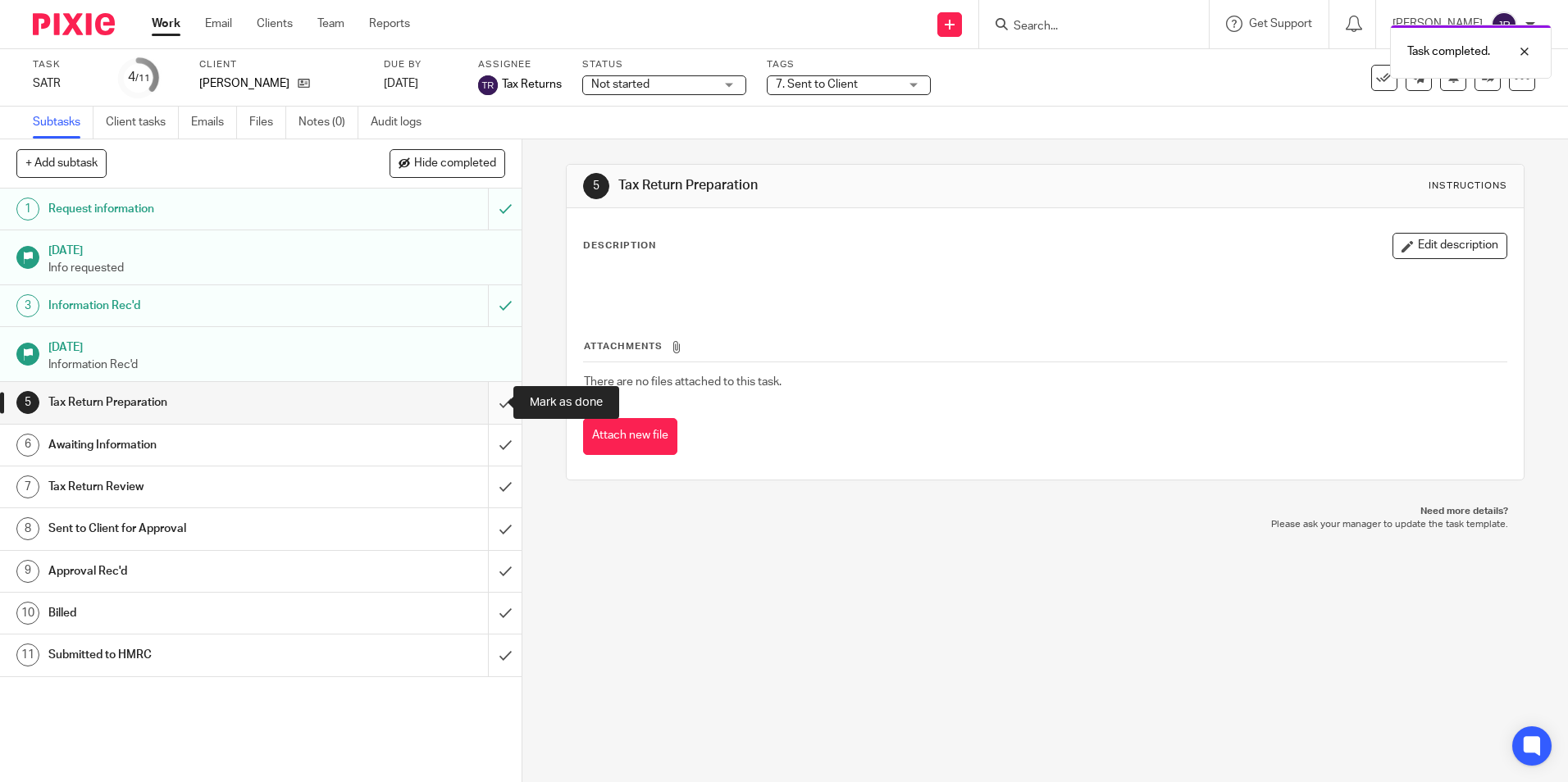
click at [491, 398] on input "submit" at bounding box center [260, 403] width 521 height 41
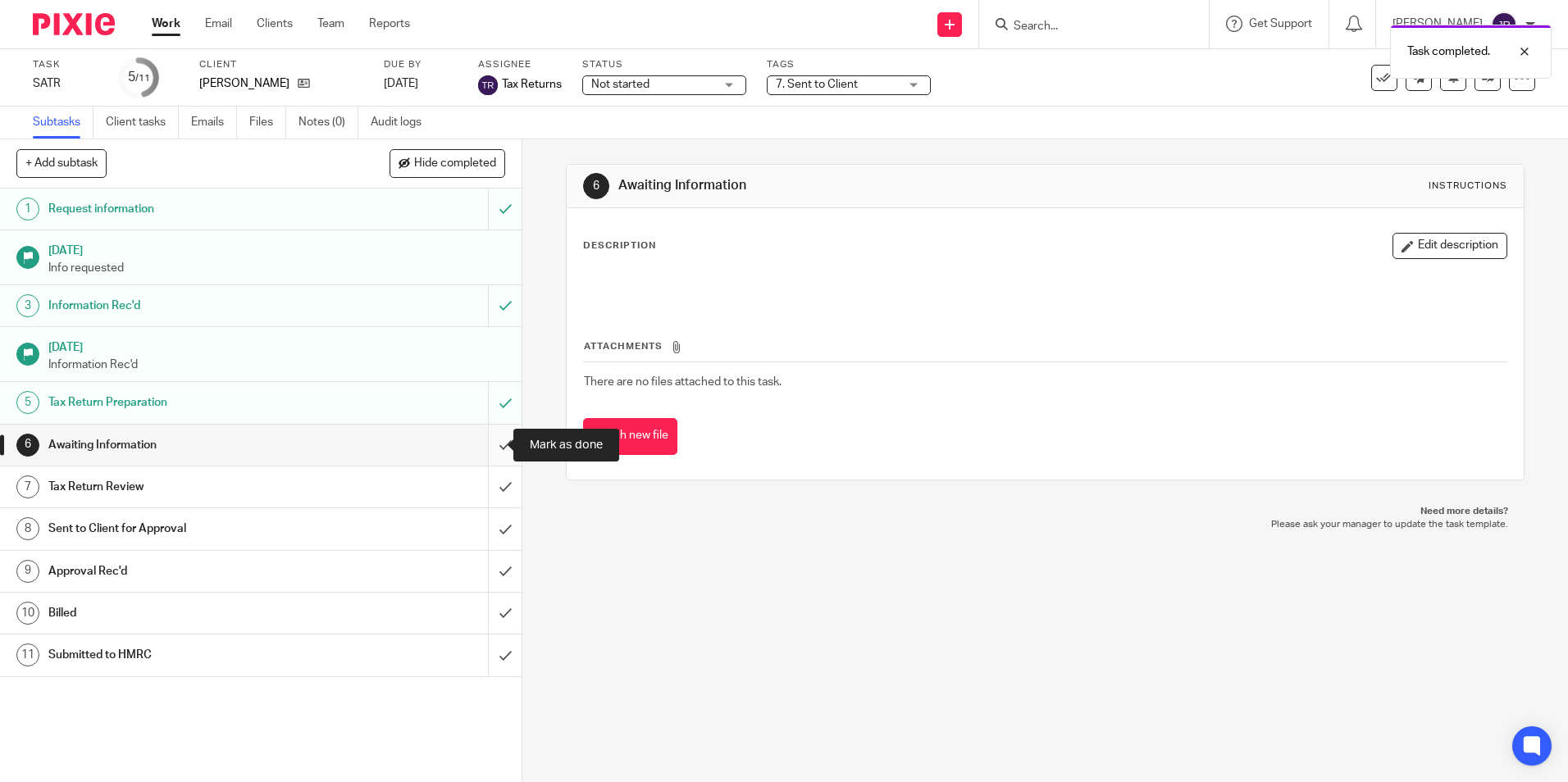
click at [492, 445] on input "submit" at bounding box center [260, 445] width 521 height 41
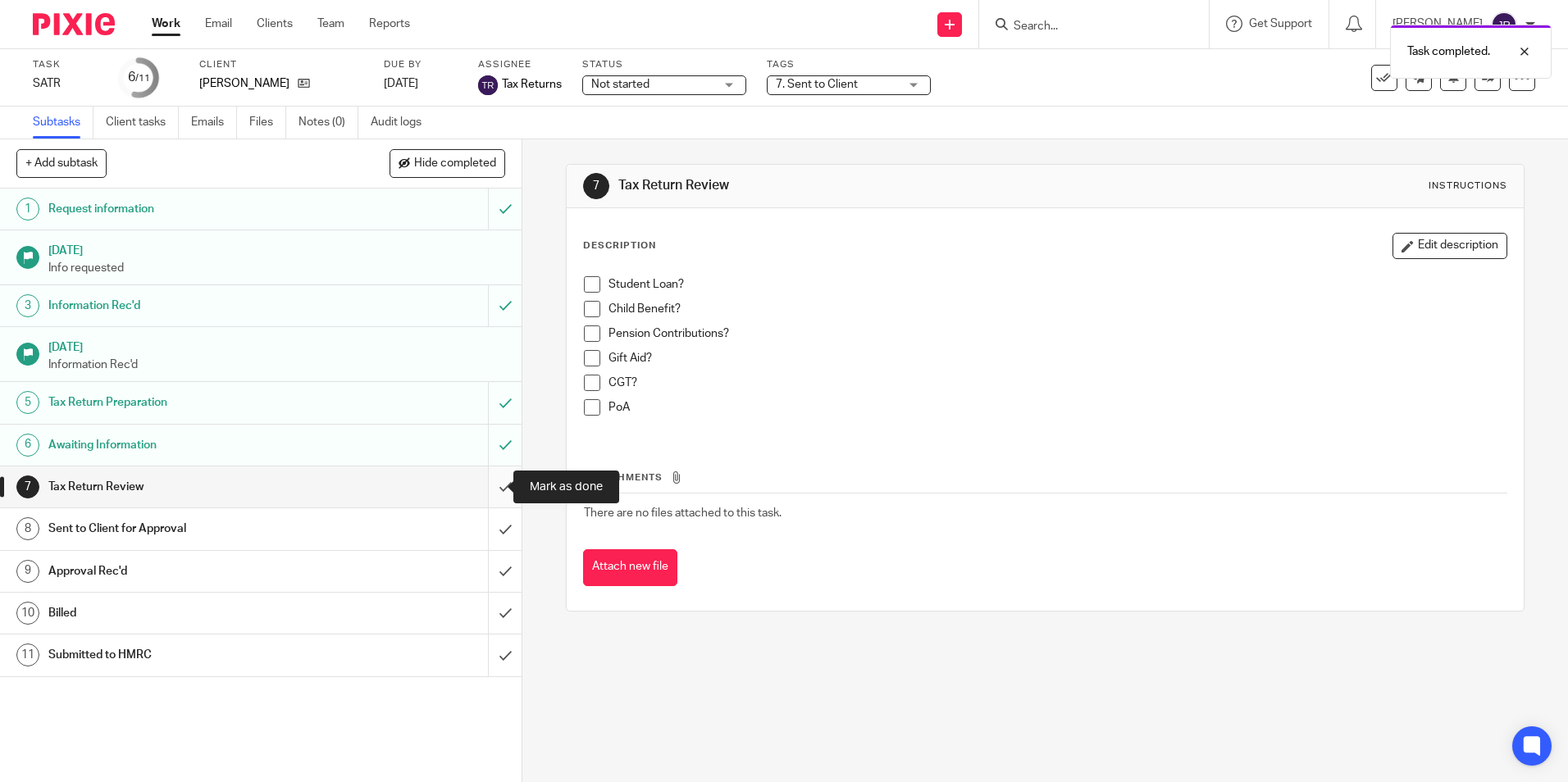
click at [492, 481] on input "submit" at bounding box center [260, 487] width 521 height 41
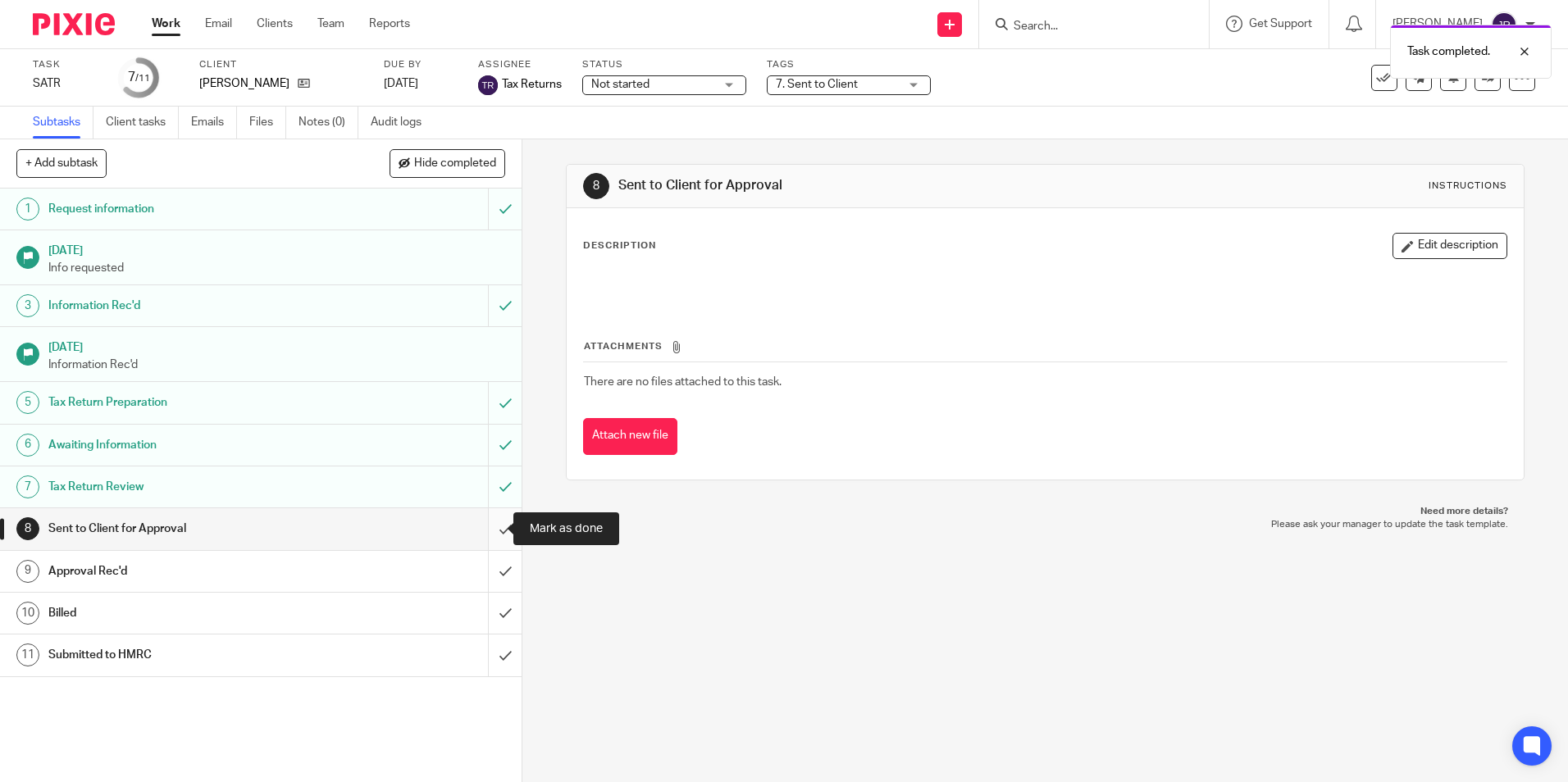
click at [486, 531] on input "submit" at bounding box center [260, 528] width 521 height 41
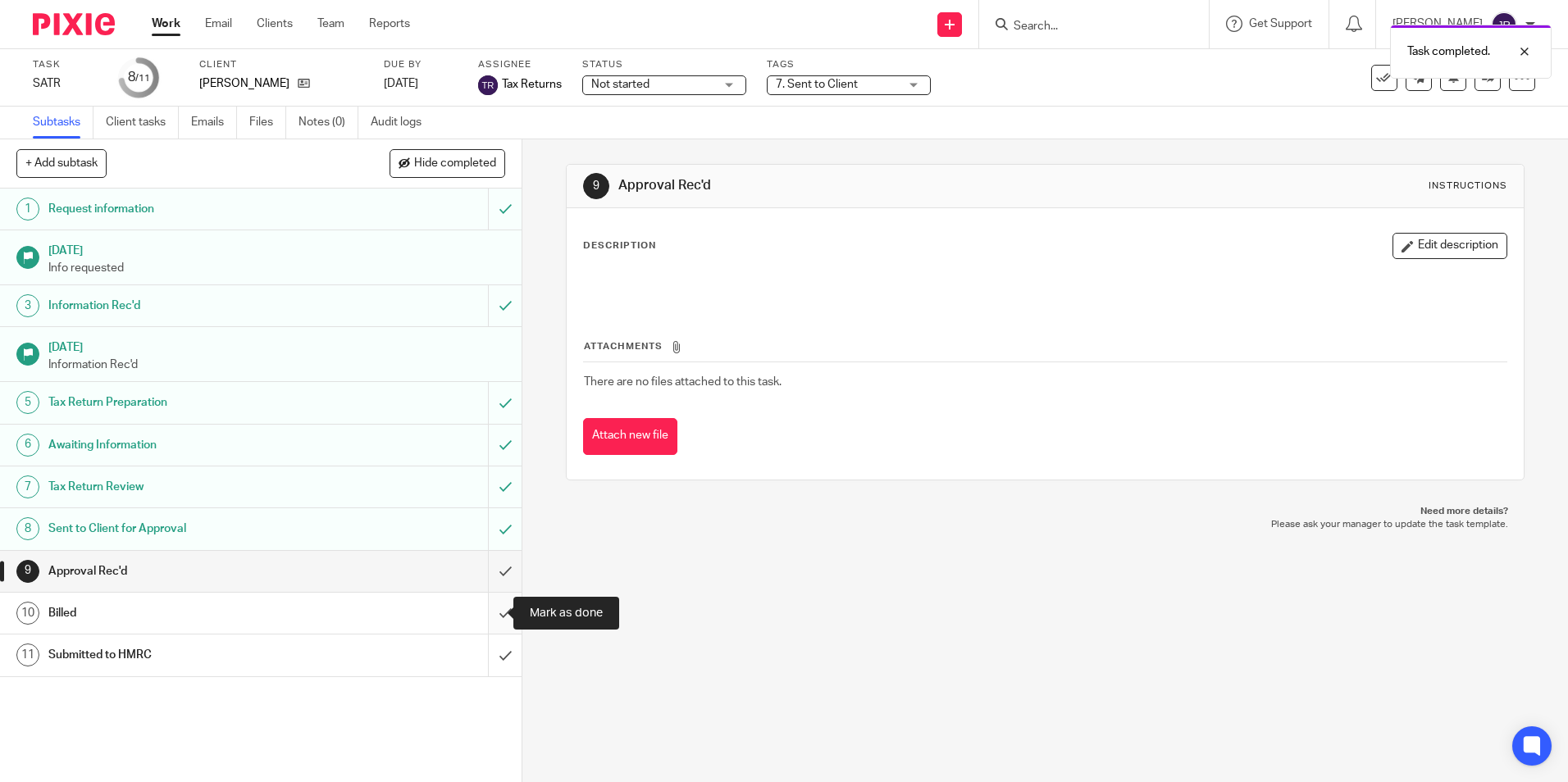
click at [493, 612] on input "submit" at bounding box center [260, 614] width 521 height 41
click at [328, 127] on link "Notes (0)" at bounding box center [328, 122] width 59 height 32
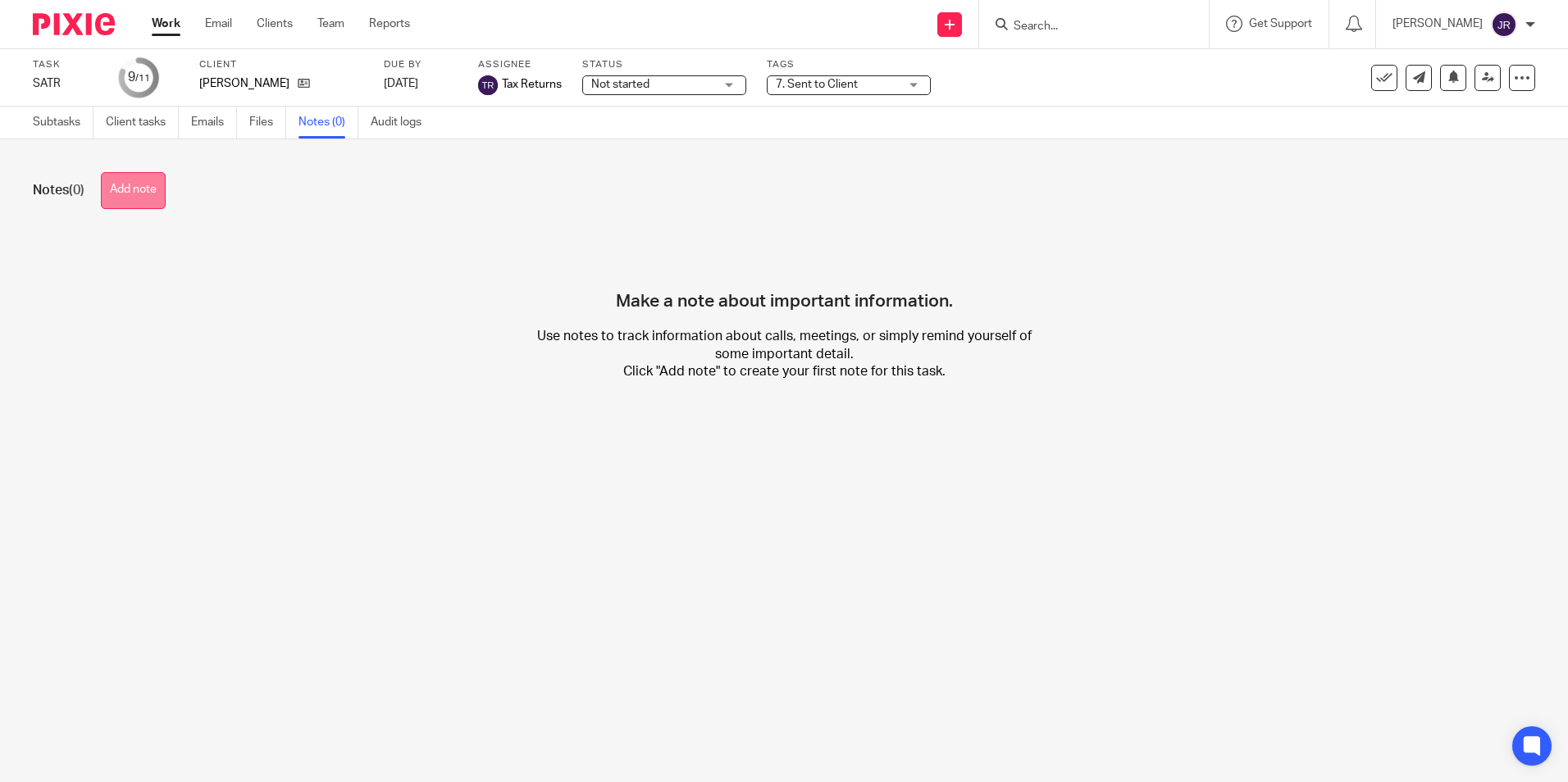
click at [158, 192] on button "Add note" at bounding box center [133, 190] width 64 height 37
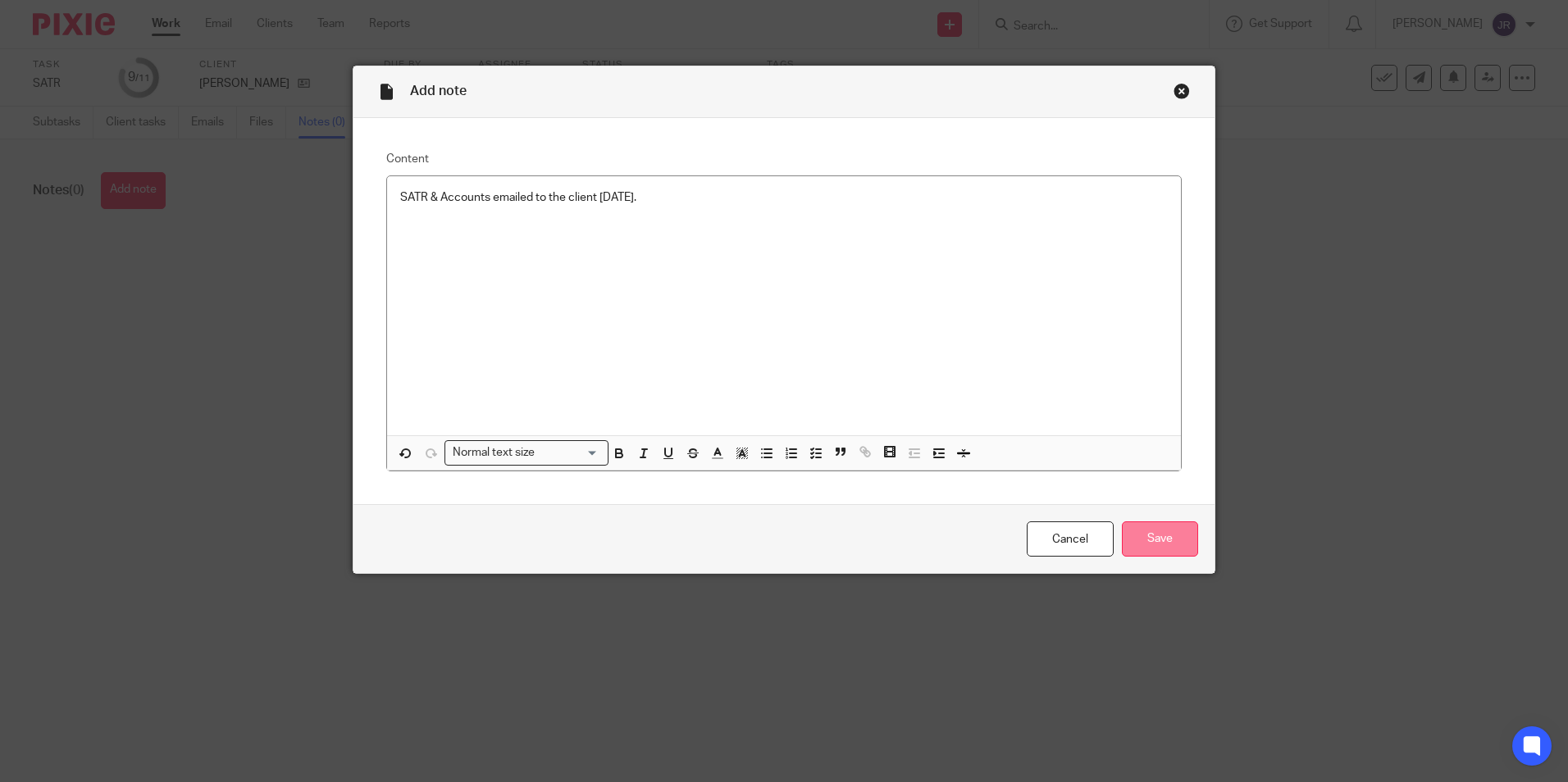
click at [1180, 534] on input "Save" at bounding box center [1160, 538] width 76 height 36
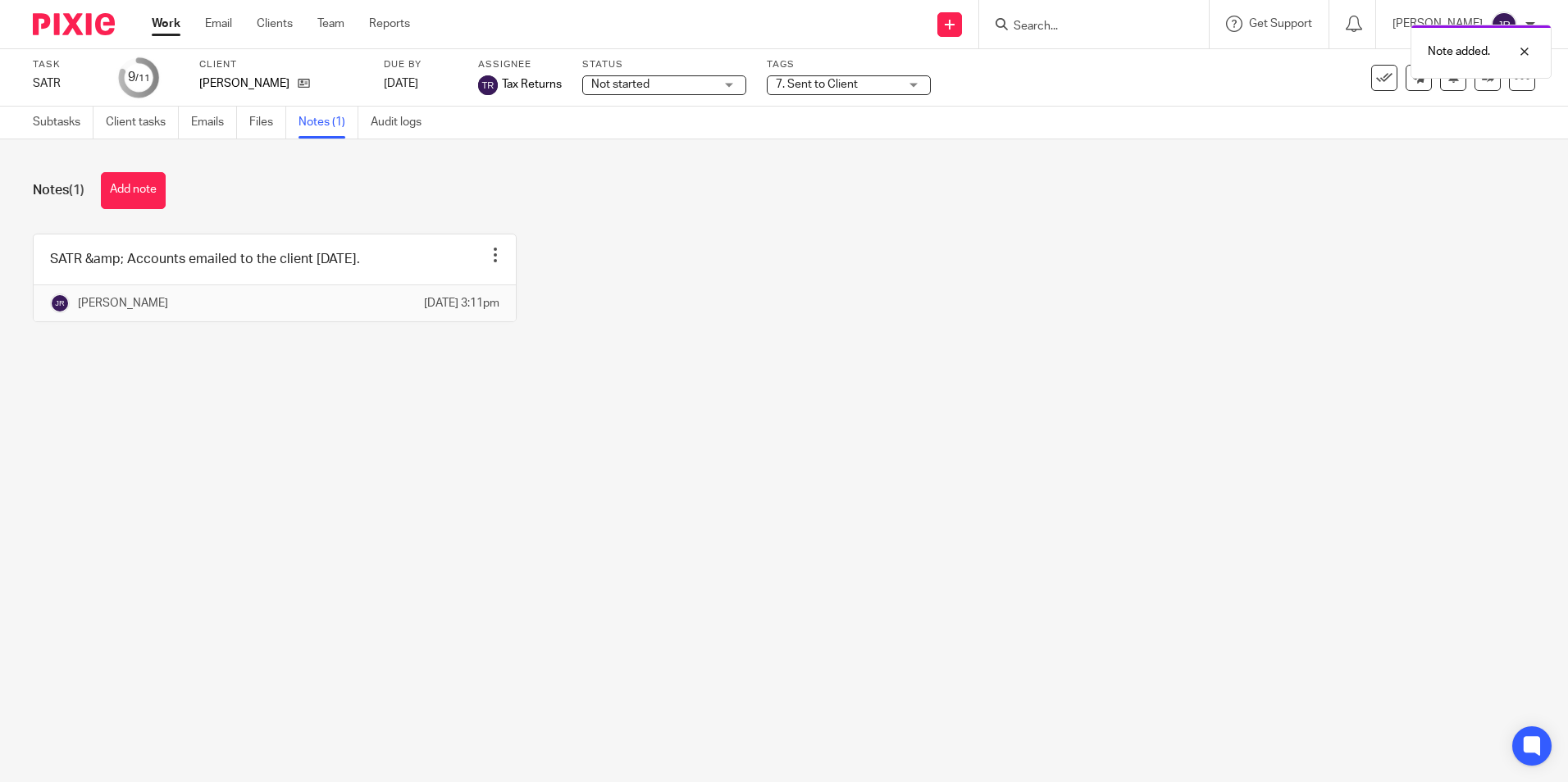
click at [734, 89] on div "Not started Not started" at bounding box center [664, 85] width 164 height 20
click at [690, 137] on li "In progress" at bounding box center [664, 145] width 163 height 34
click at [161, 25] on link "Work" at bounding box center [166, 24] width 29 height 17
